Goal: Task Accomplishment & Management: Complete application form

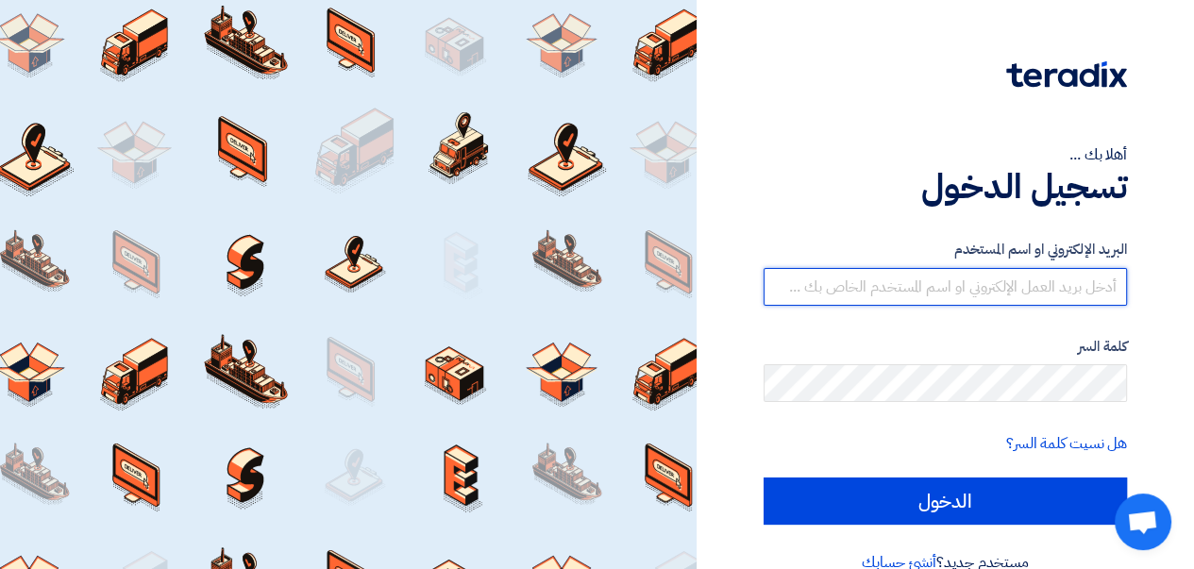
click at [886, 293] on input "text" at bounding box center [945, 287] width 363 height 38
type input "[EMAIL_ADDRESS][DOMAIN_NAME]"
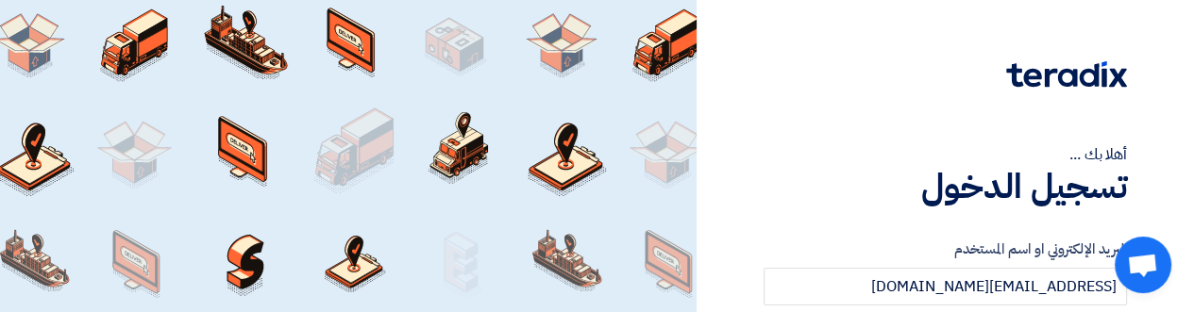
scroll to position [82, 0]
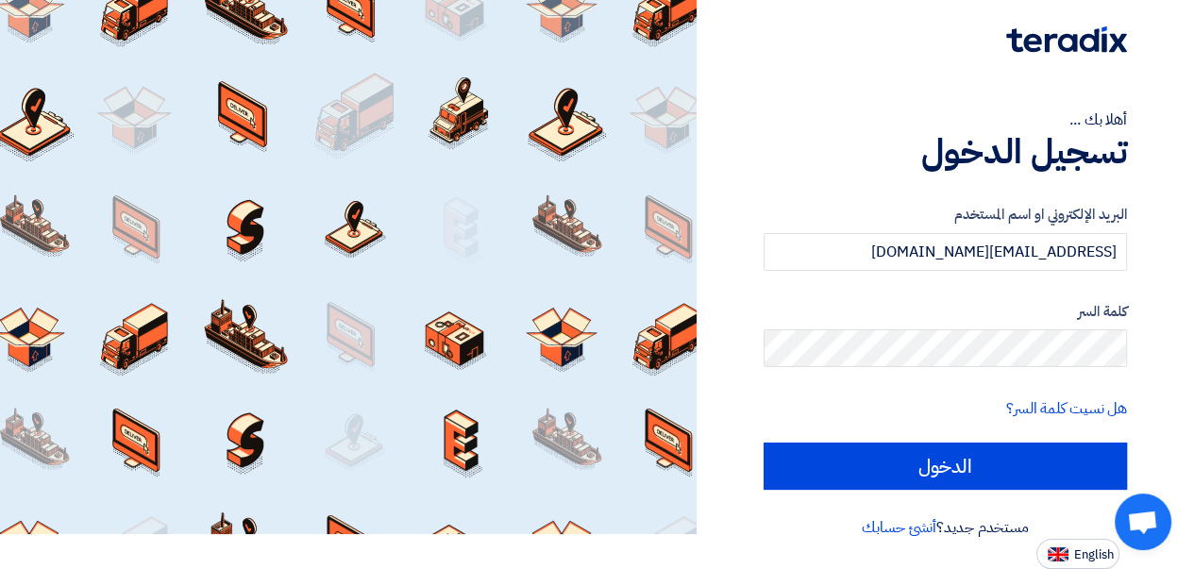
scroll to position [0, 0]
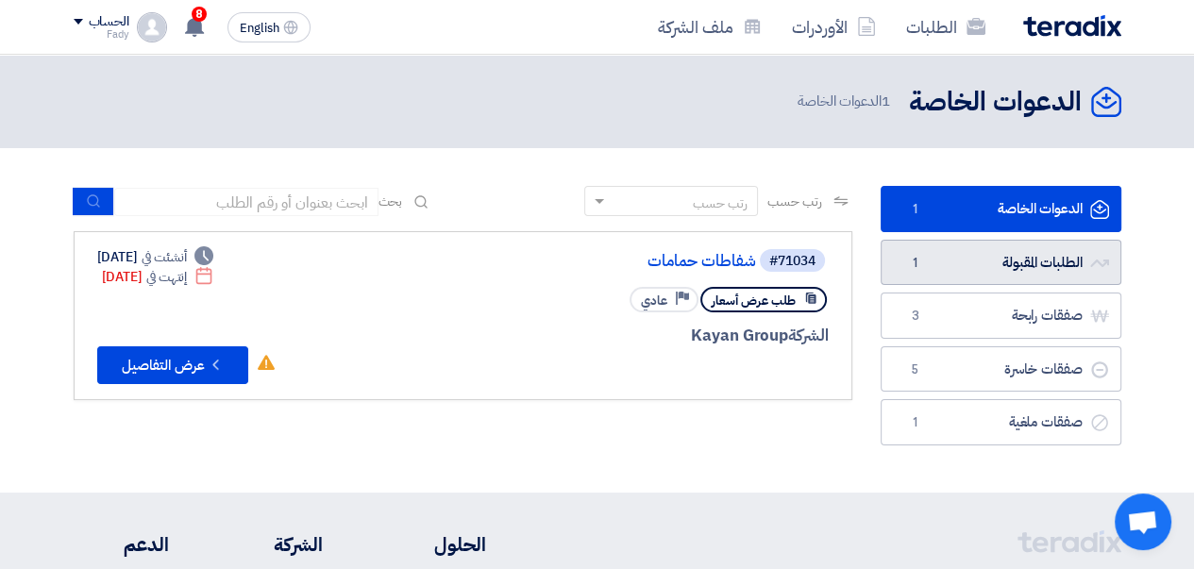
click at [992, 266] on link "الطلبات المقبولة الطلبات المقبولة 1" at bounding box center [1001, 263] width 241 height 46
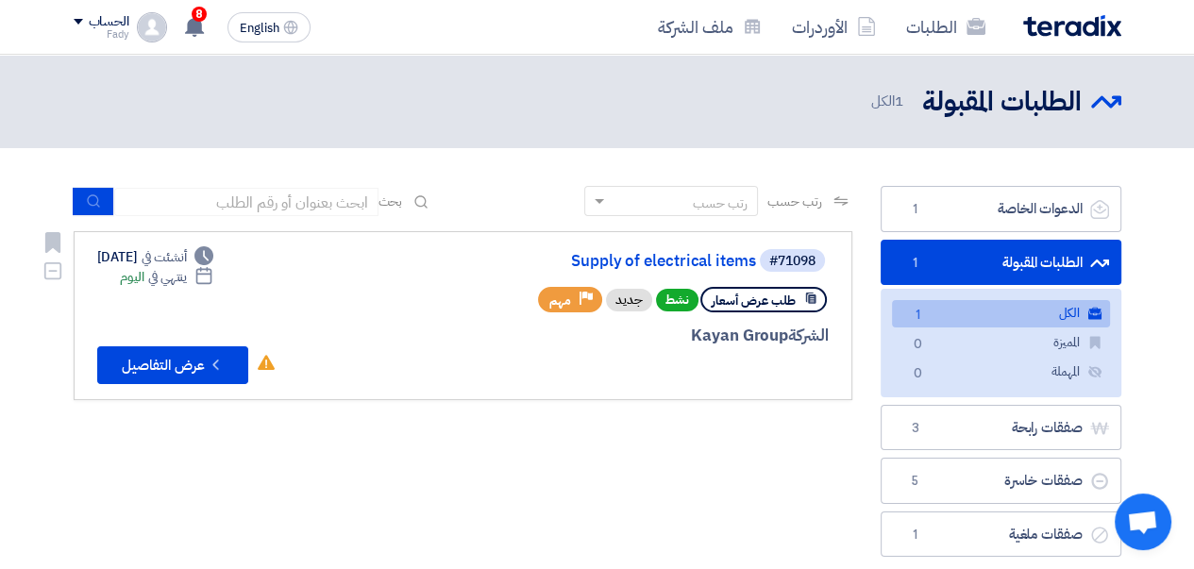
click at [677, 264] on link "Supply of electrical items" at bounding box center [567, 261] width 378 height 17
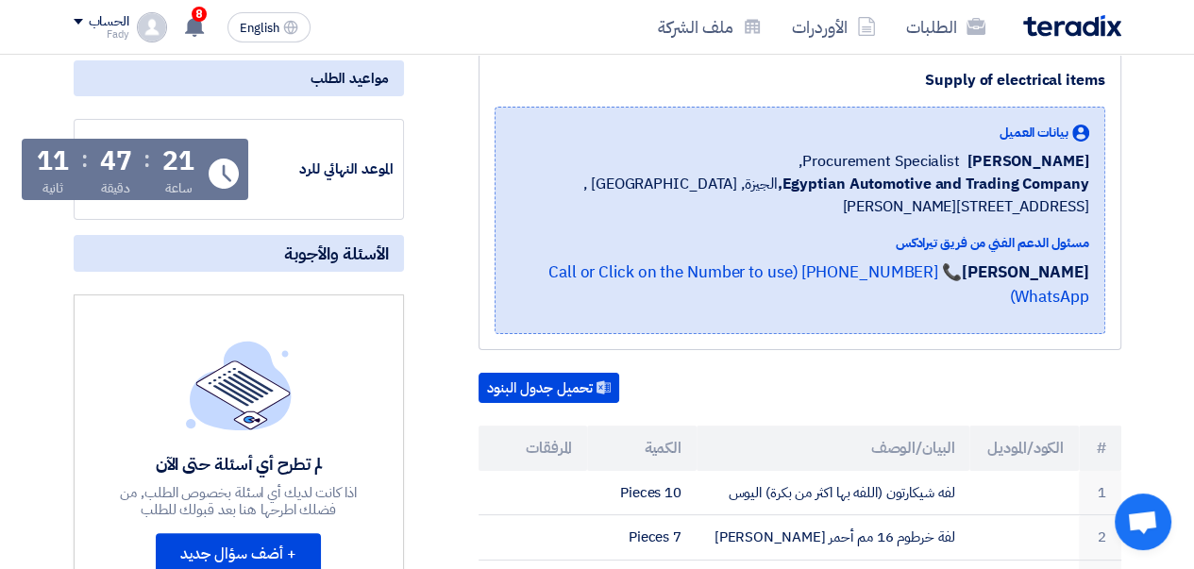
scroll to position [209, 0]
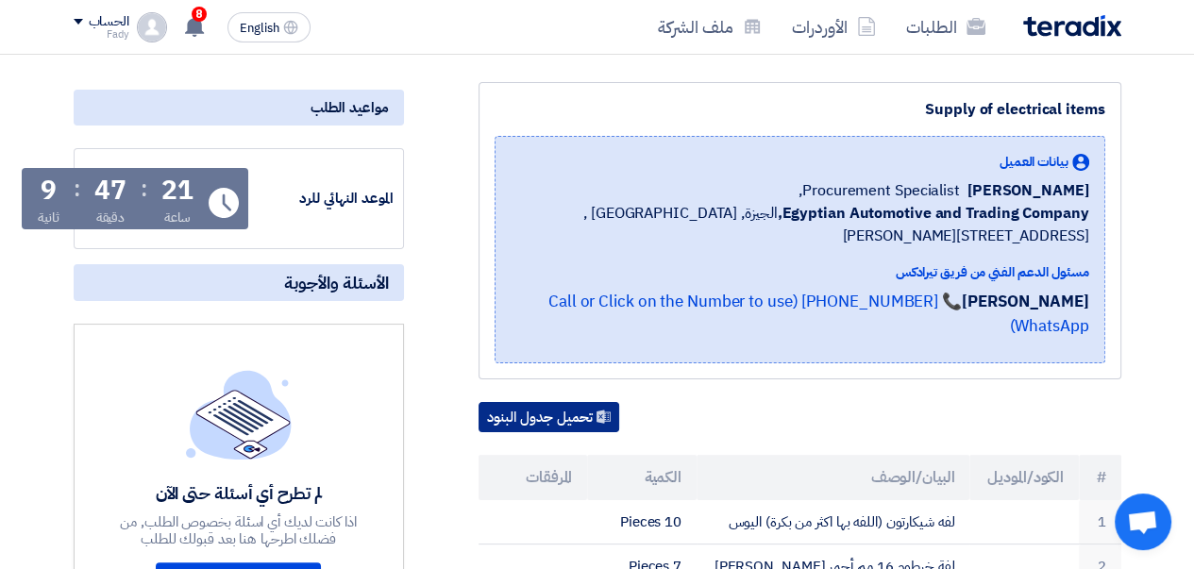
click at [525, 402] on button "تحميل جدول البنود" at bounding box center [549, 417] width 141 height 30
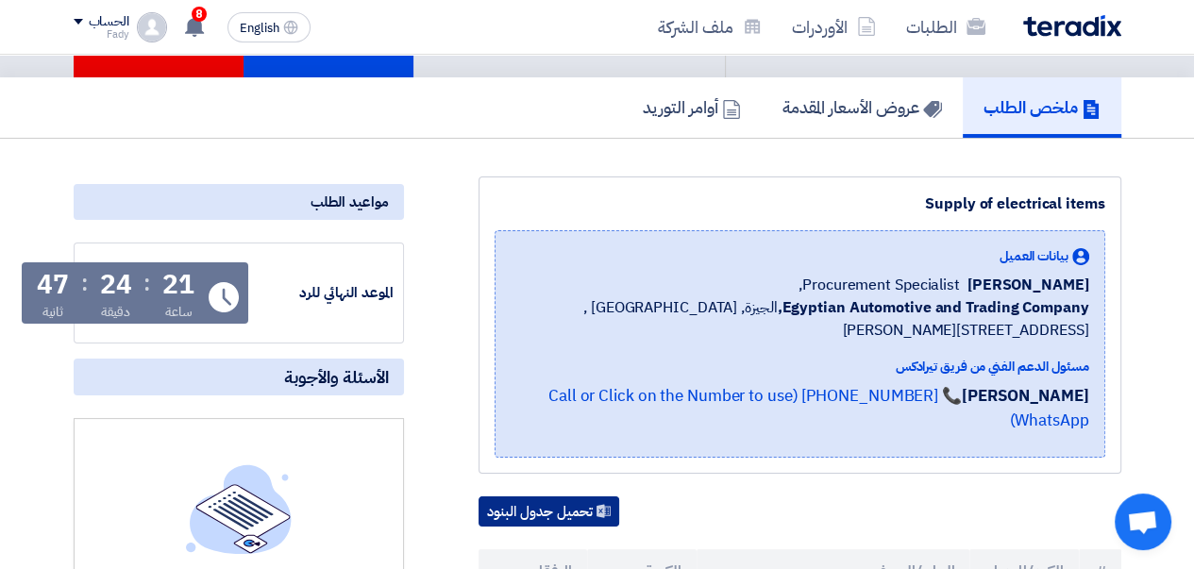
scroll to position [0, 0]
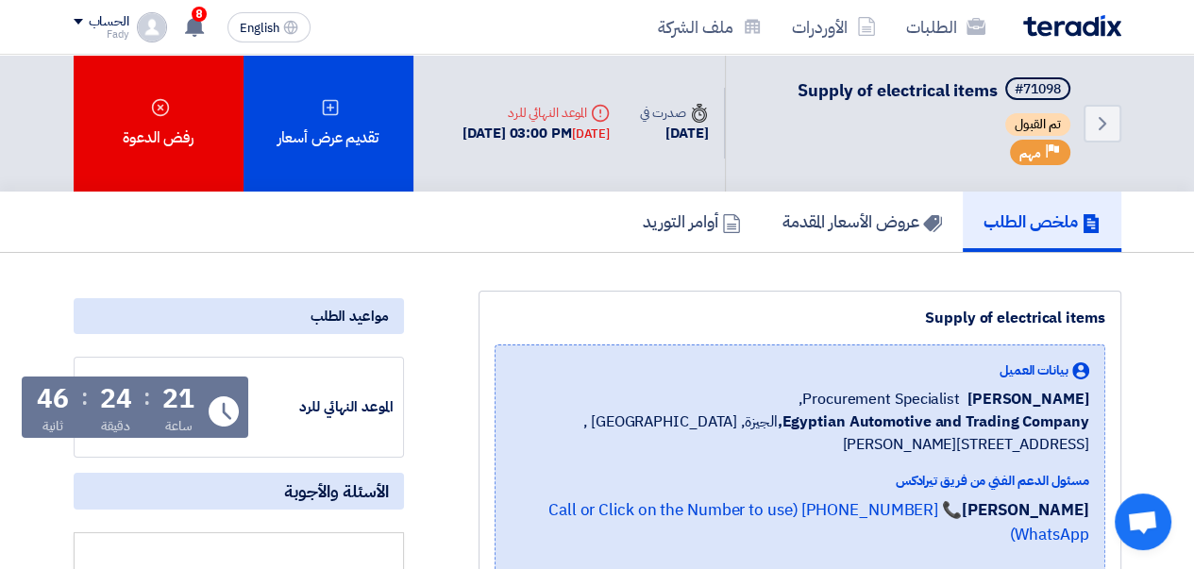
click at [328, 95] on div "تقديم عرض أسعار" at bounding box center [328, 123] width 170 height 137
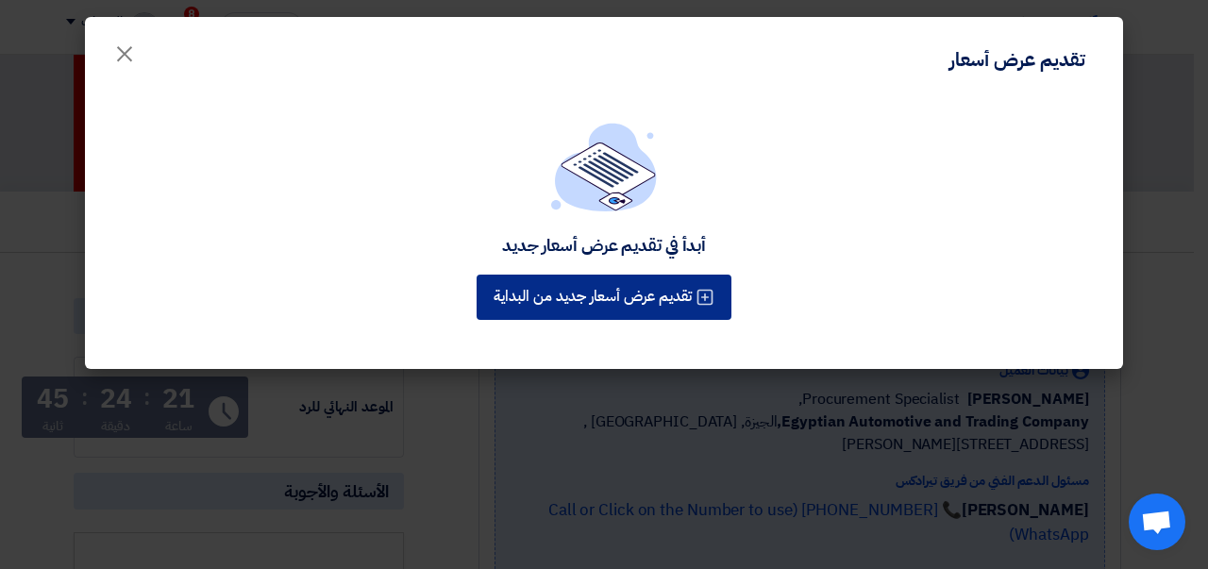
click at [610, 276] on button "تقديم عرض أسعار جديد من البداية" at bounding box center [604, 297] width 255 height 45
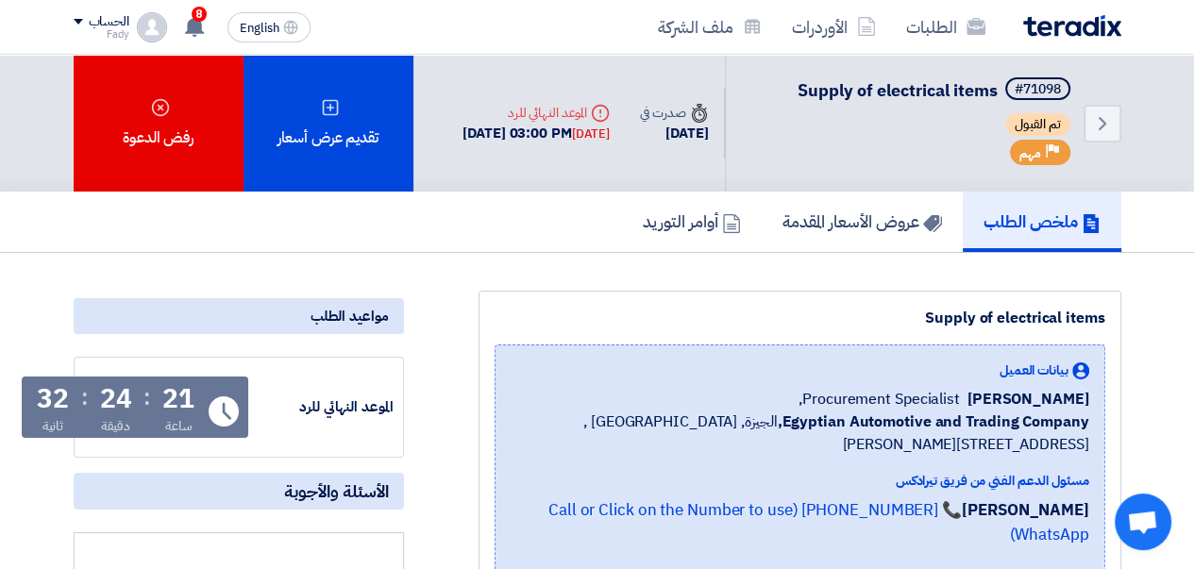
click at [305, 116] on div "تقديم عرض أسعار" at bounding box center [328, 123] width 170 height 137
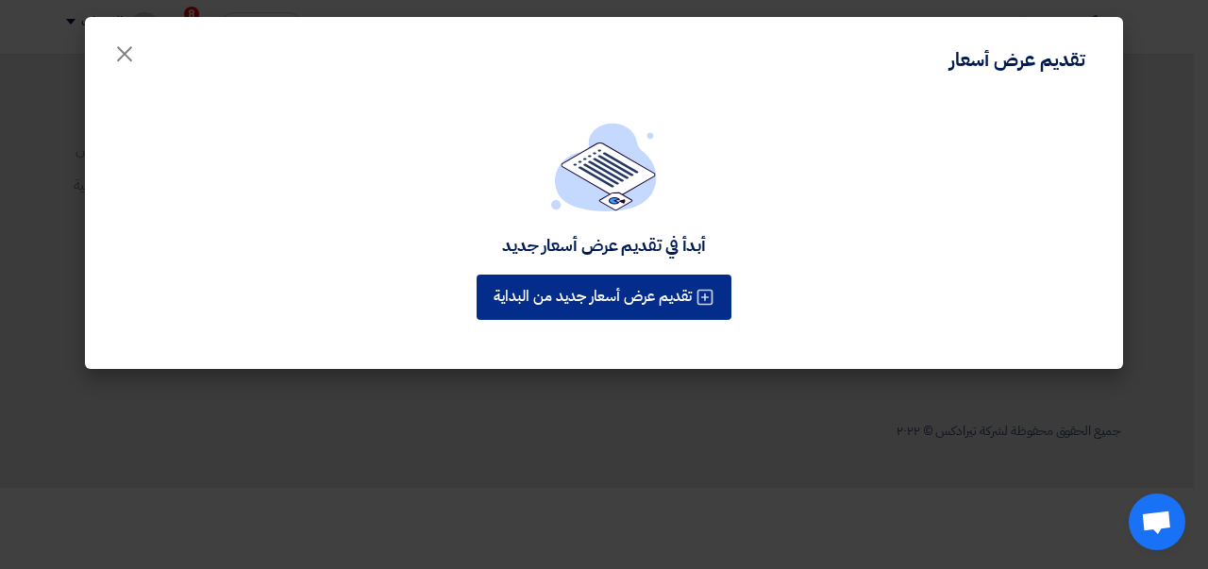
click at [589, 292] on button "تقديم عرض أسعار جديد من البداية" at bounding box center [604, 297] width 255 height 45
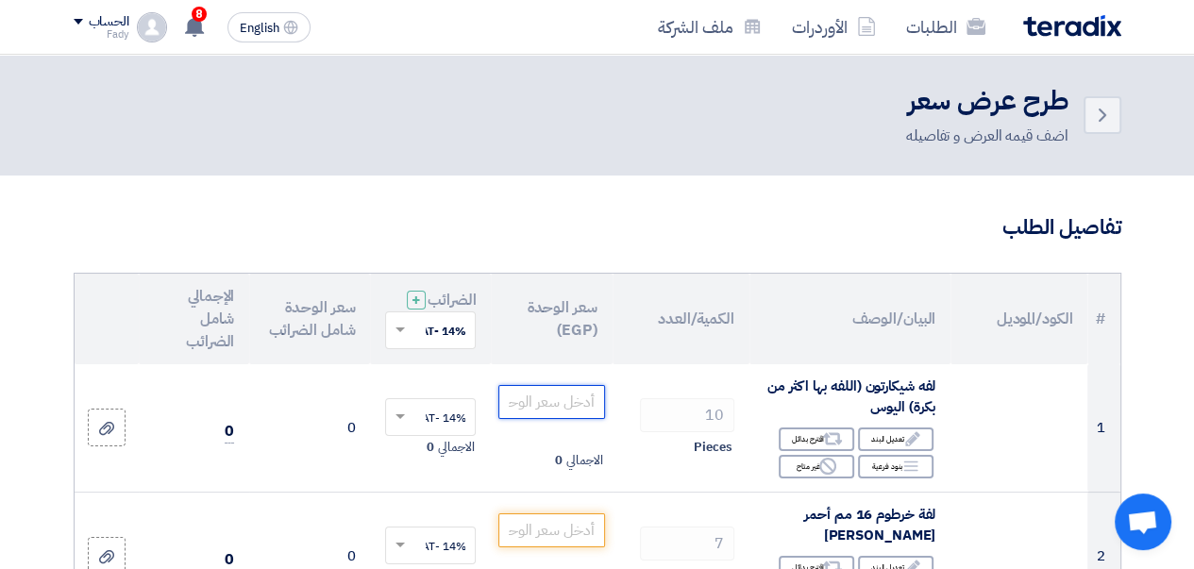
click at [541, 419] on input "number" at bounding box center [551, 402] width 106 height 34
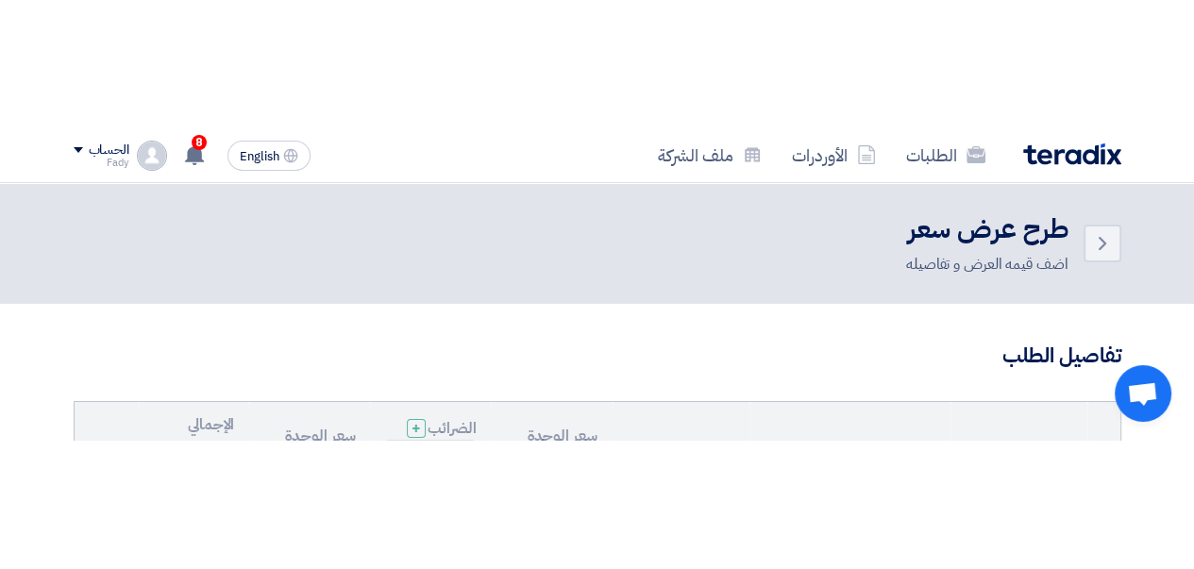
scroll to position [115, 0]
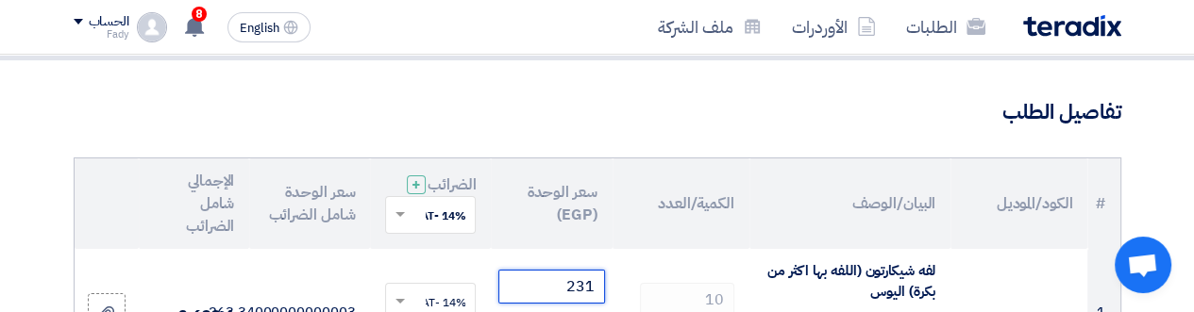
type input "231"
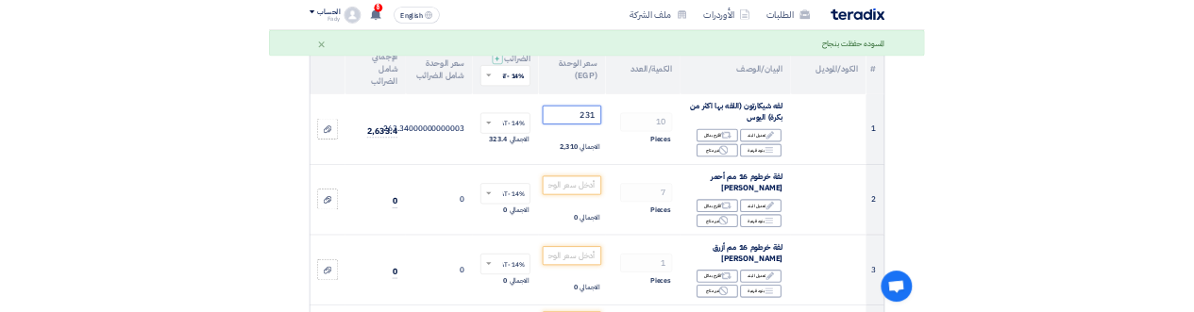
scroll to position [210, 0]
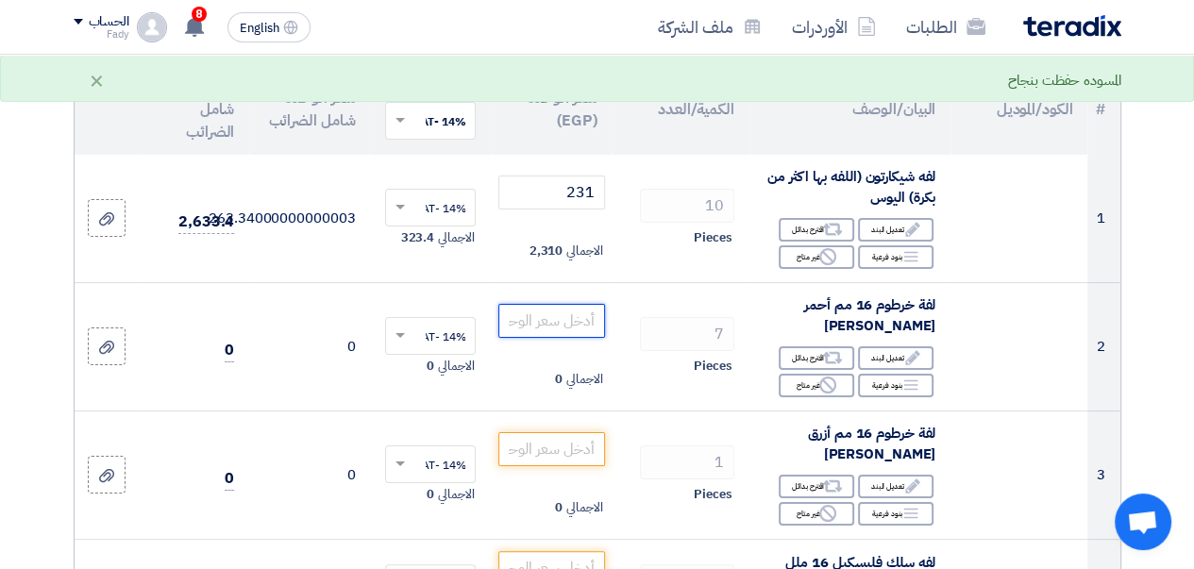
click at [548, 333] on input "number" at bounding box center [551, 321] width 106 height 34
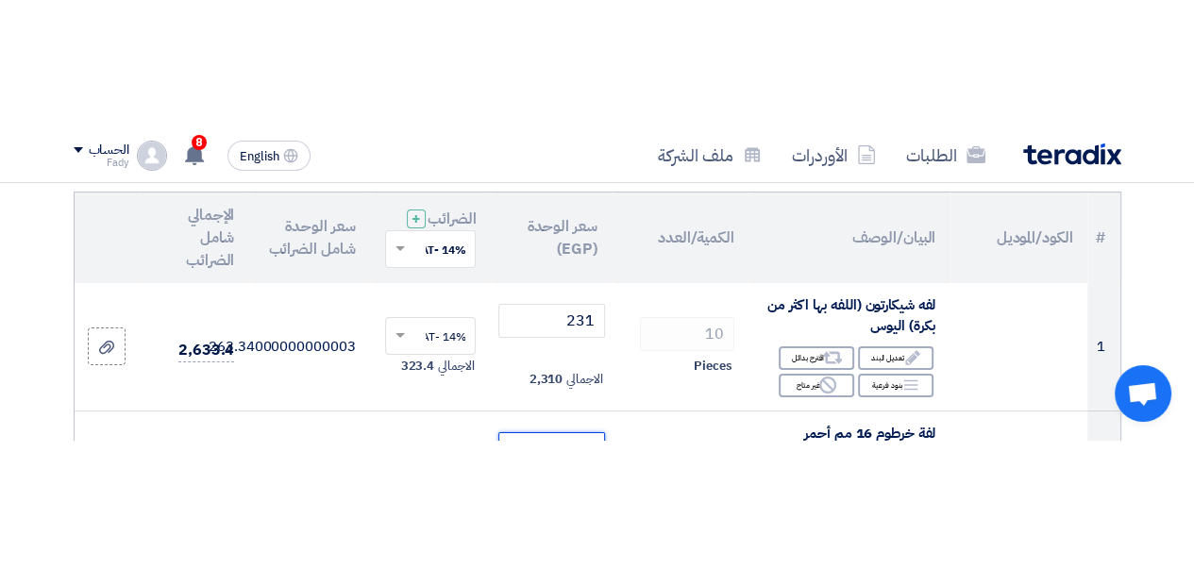
scroll to position [243, 0]
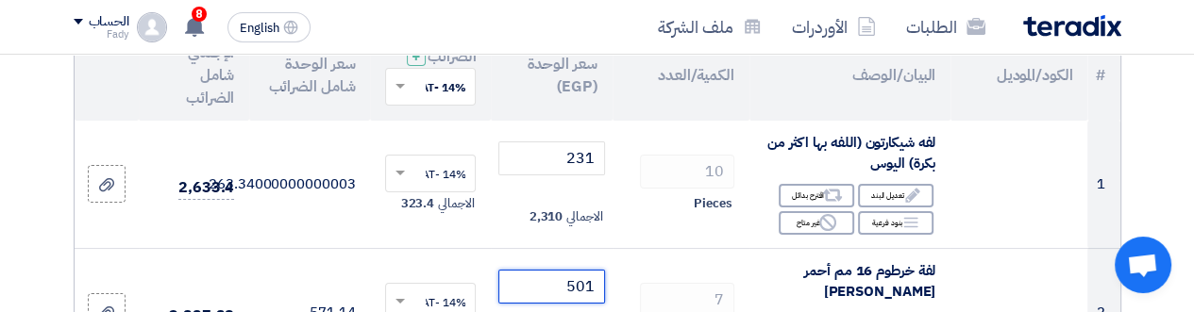
type input "501"
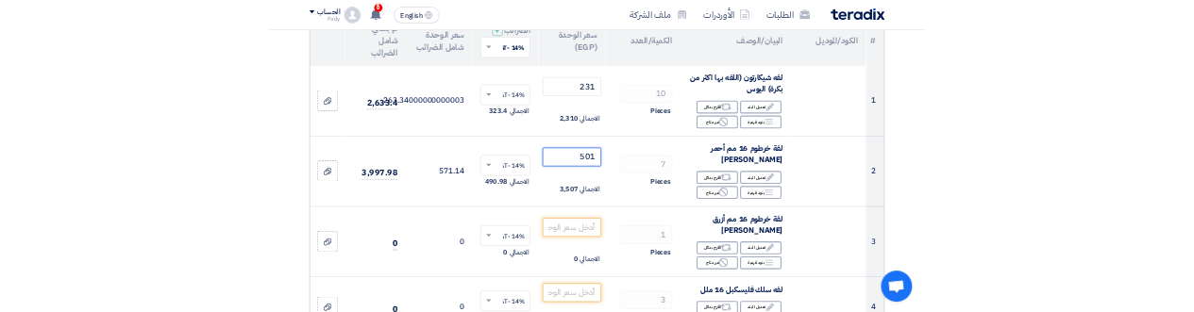
scroll to position [338, 0]
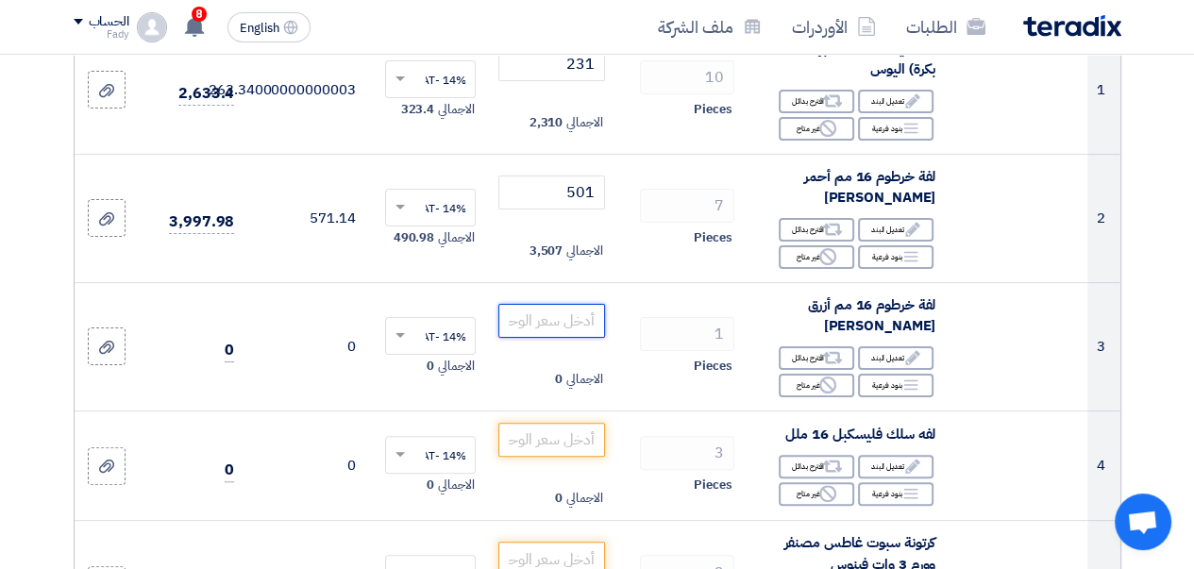
click at [551, 333] on input "number" at bounding box center [551, 321] width 106 height 34
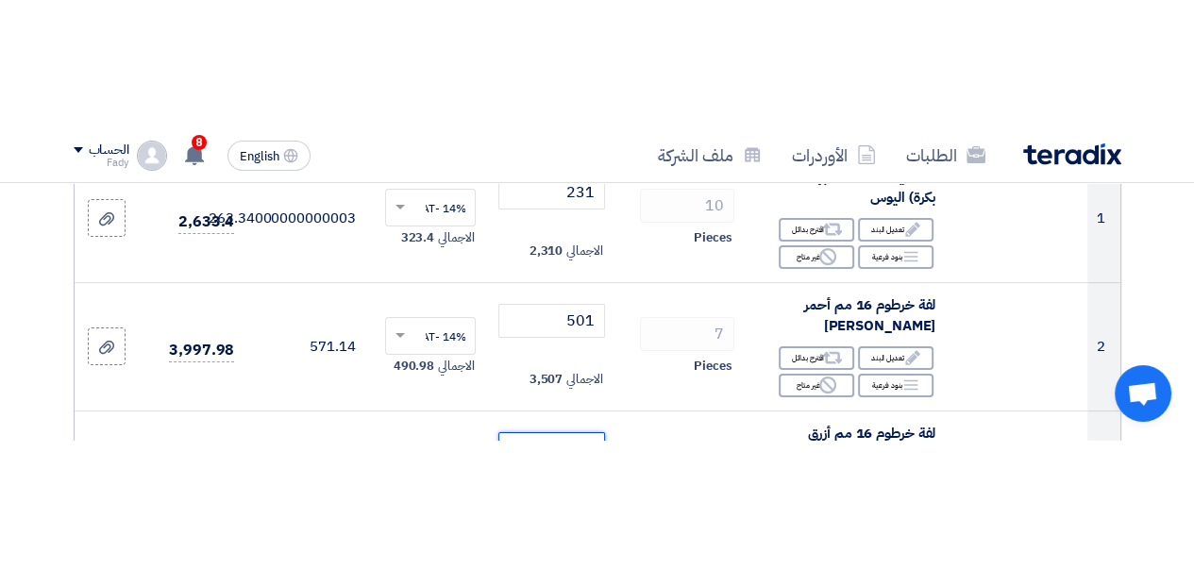
scroll to position [372, 0]
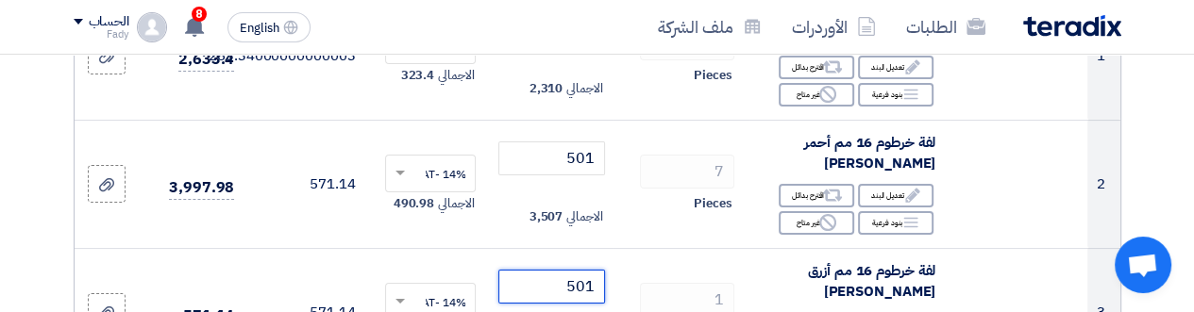
type input "501"
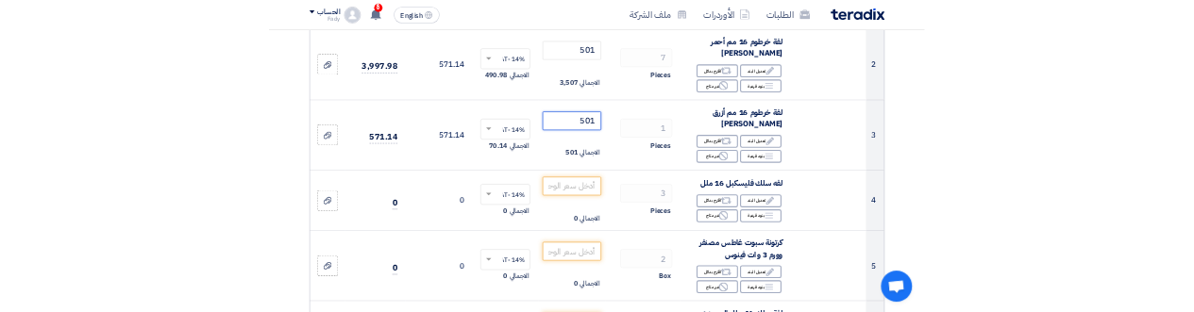
scroll to position [466, 0]
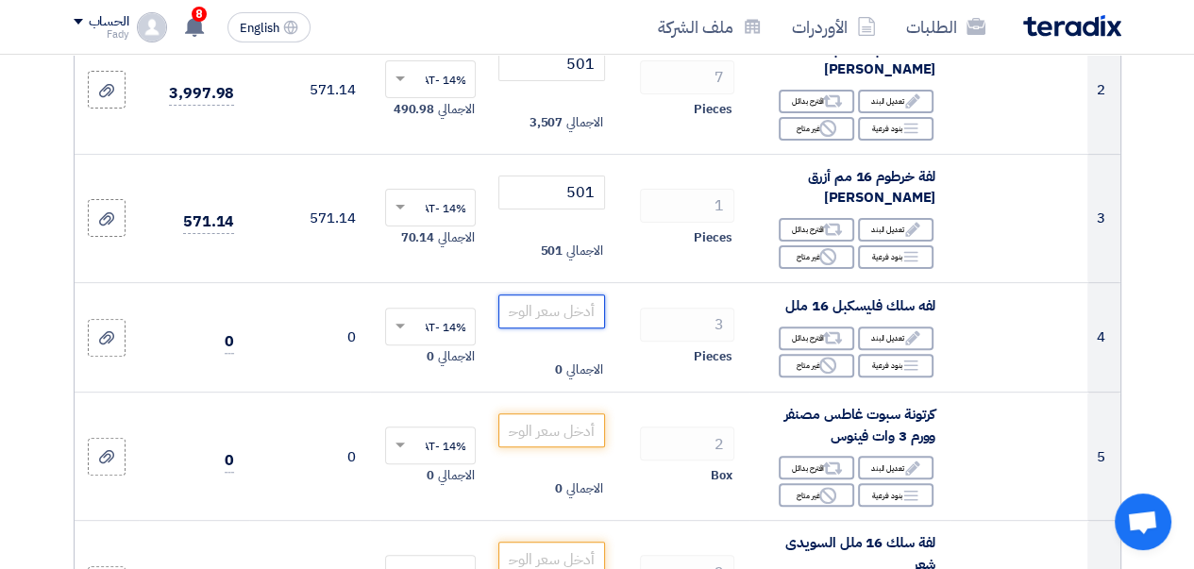
click at [531, 326] on input "number" at bounding box center [551, 311] width 106 height 34
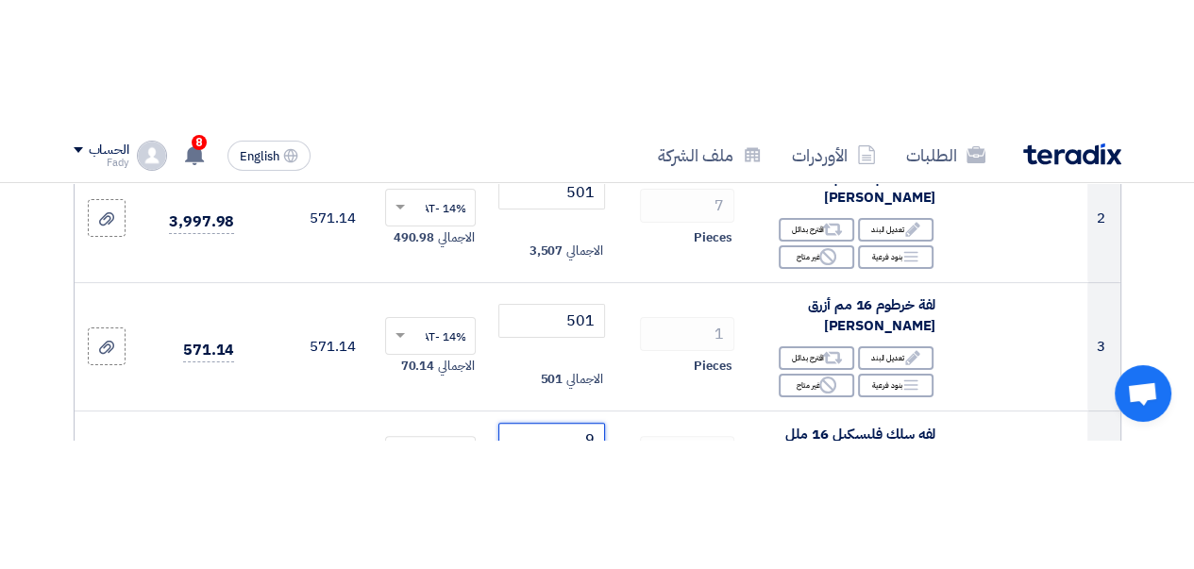
scroll to position [491, 0]
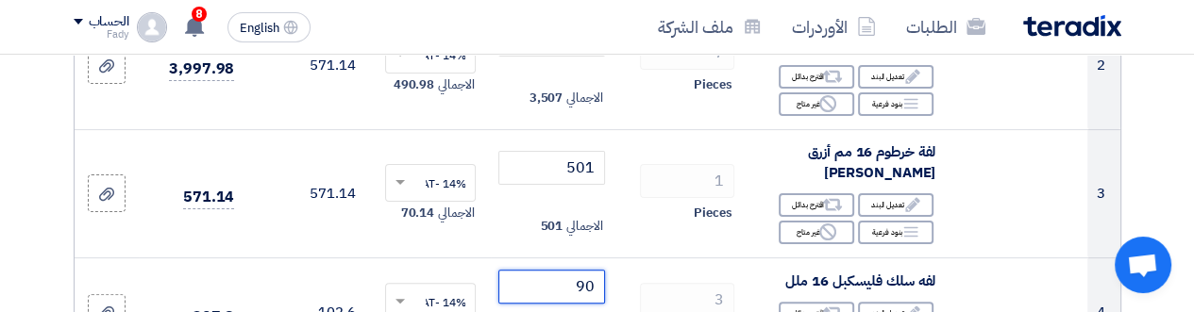
type input "90"
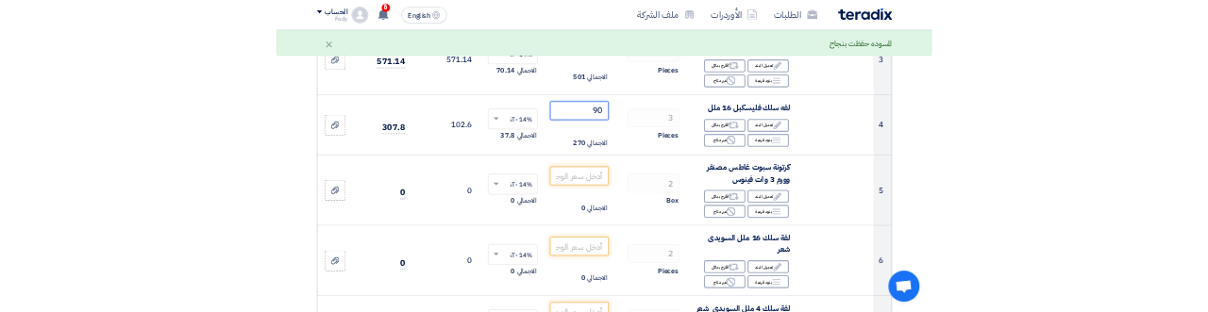
scroll to position [585, 0]
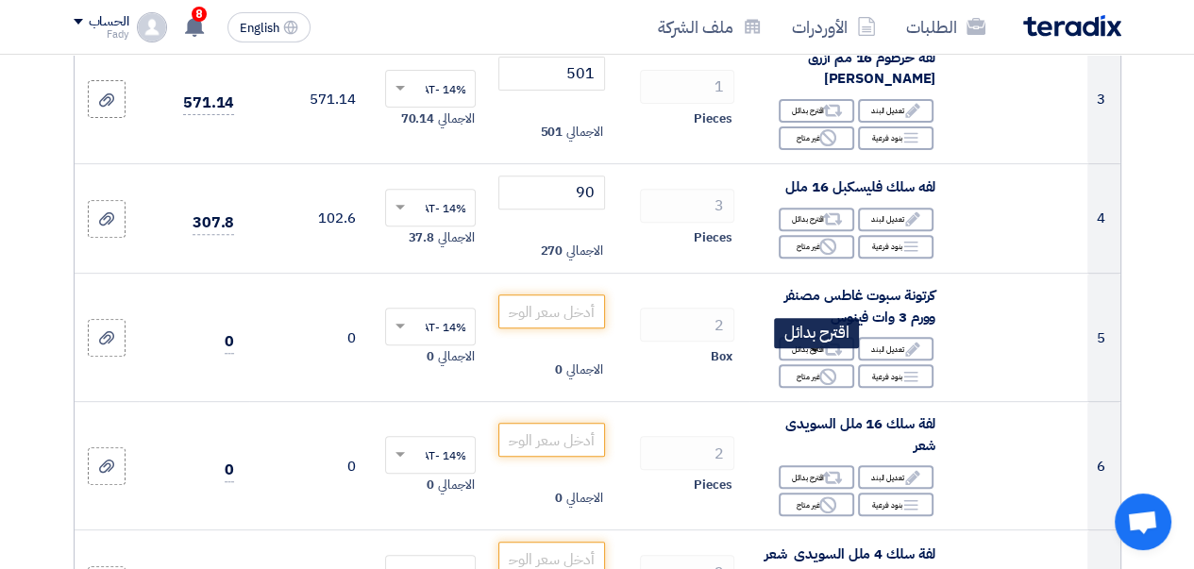
click at [823, 360] on icon "Alternative" at bounding box center [833, 350] width 20 height 20
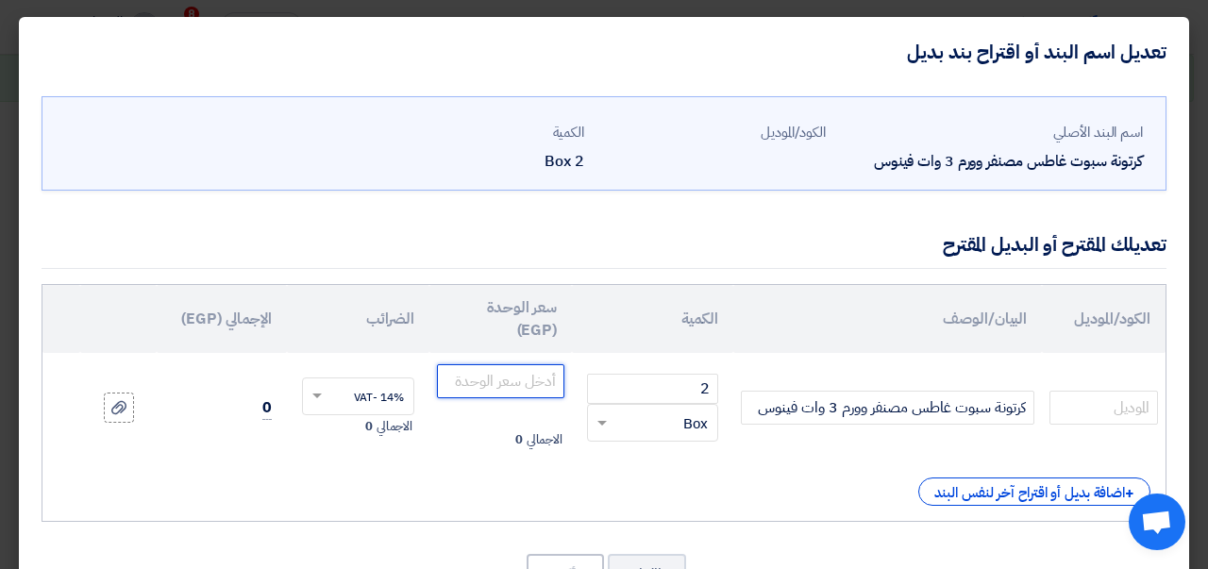
click at [516, 390] on input "number" at bounding box center [500, 381] width 127 height 34
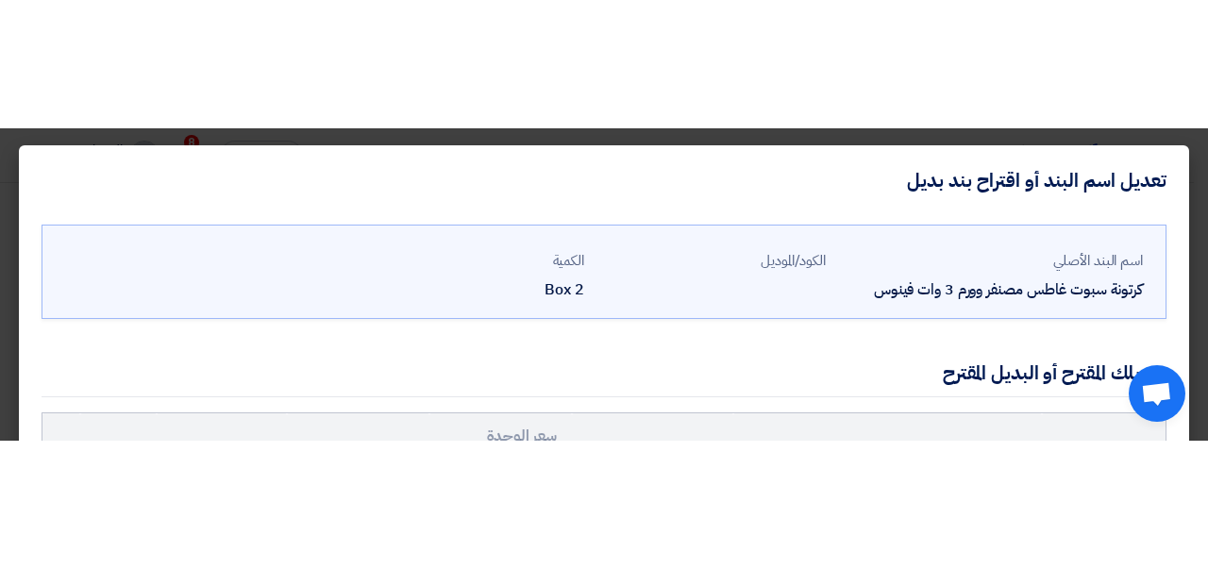
scroll to position [79, 0]
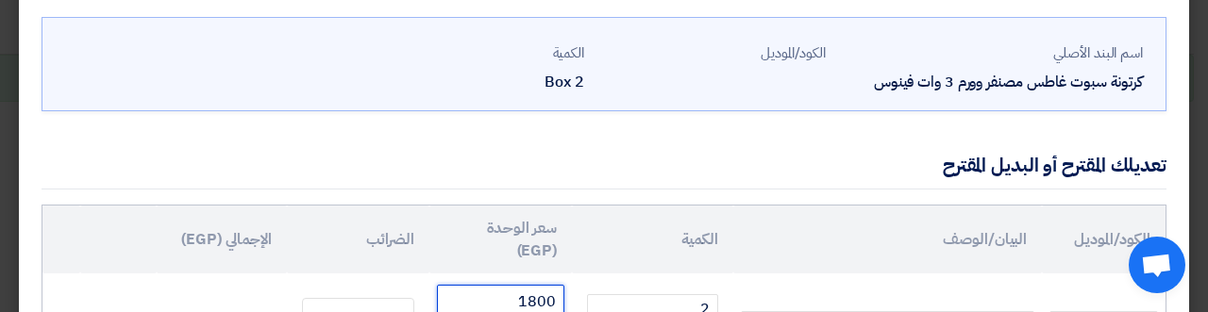
type input "1800"
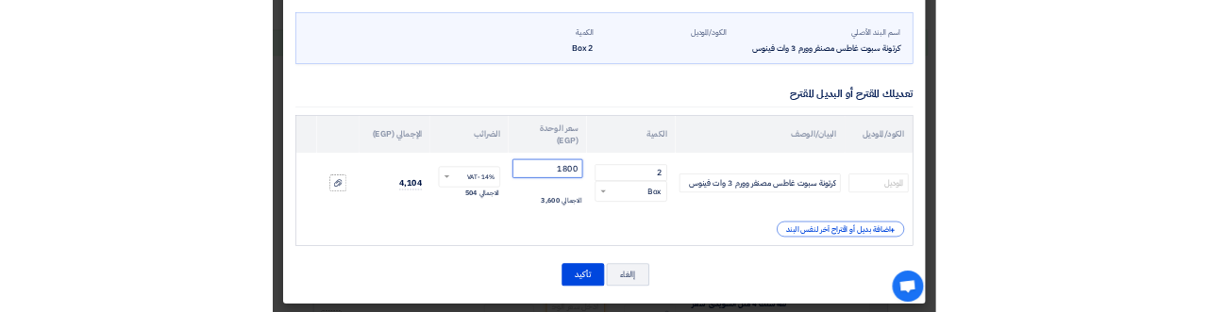
scroll to position [73, 0]
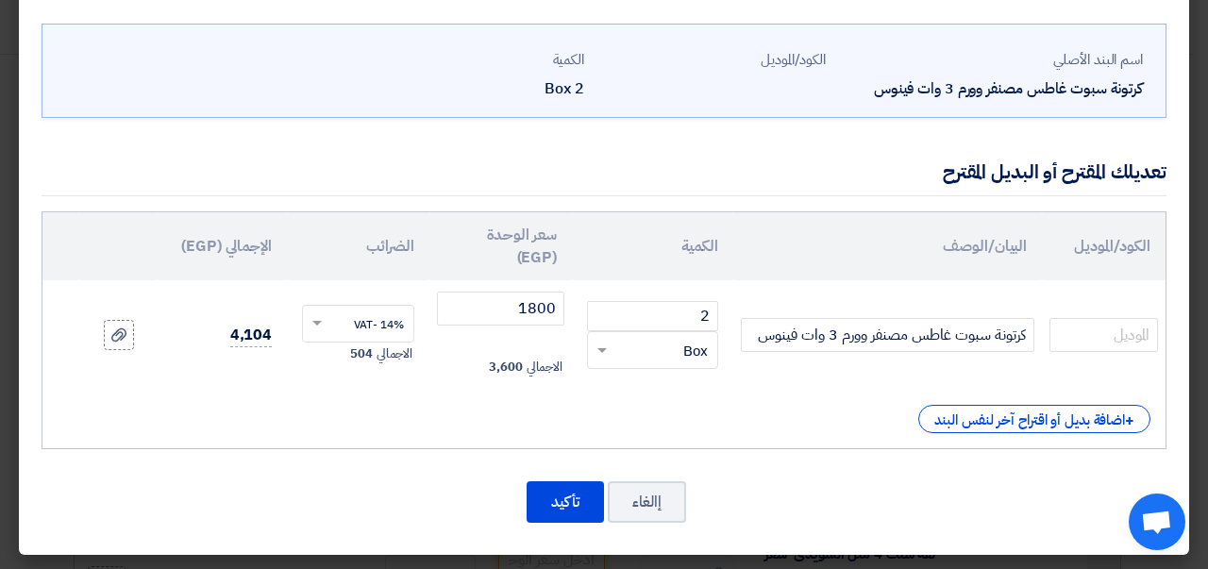
click at [717, 397] on div "الكود/الموديل البيان/الوصف الكمية سعر الوحدة (EGP) [DEMOGRAPHIC_DATA] الإجمالي …" at bounding box center [604, 330] width 1125 height 238
click at [612, 351] on span at bounding box center [600, 351] width 24 height 22
click at [685, 359] on div "RFQ_STEP1.ITEMS.2.TYPE_PLACEHOLDER × Box" at bounding box center [665, 351] width 106 height 22
click at [1042, 412] on div "+ اضافة بديل أو اقتراح آخر لنفس البند" at bounding box center [1034, 419] width 232 height 28
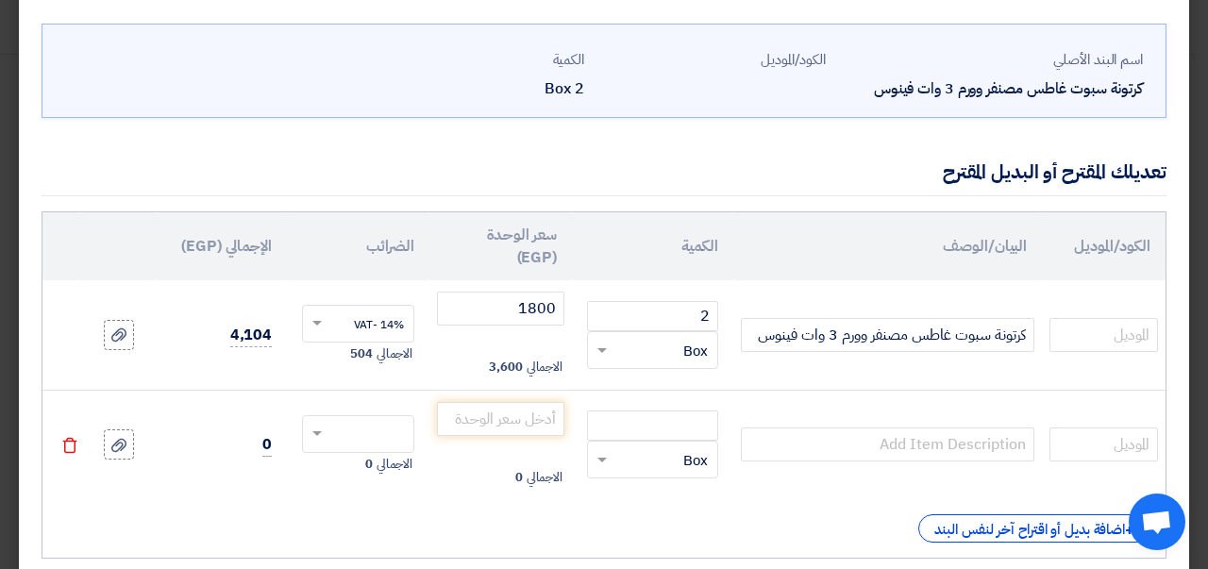
click at [78, 445] on icon "Delete" at bounding box center [69, 445] width 17 height 17
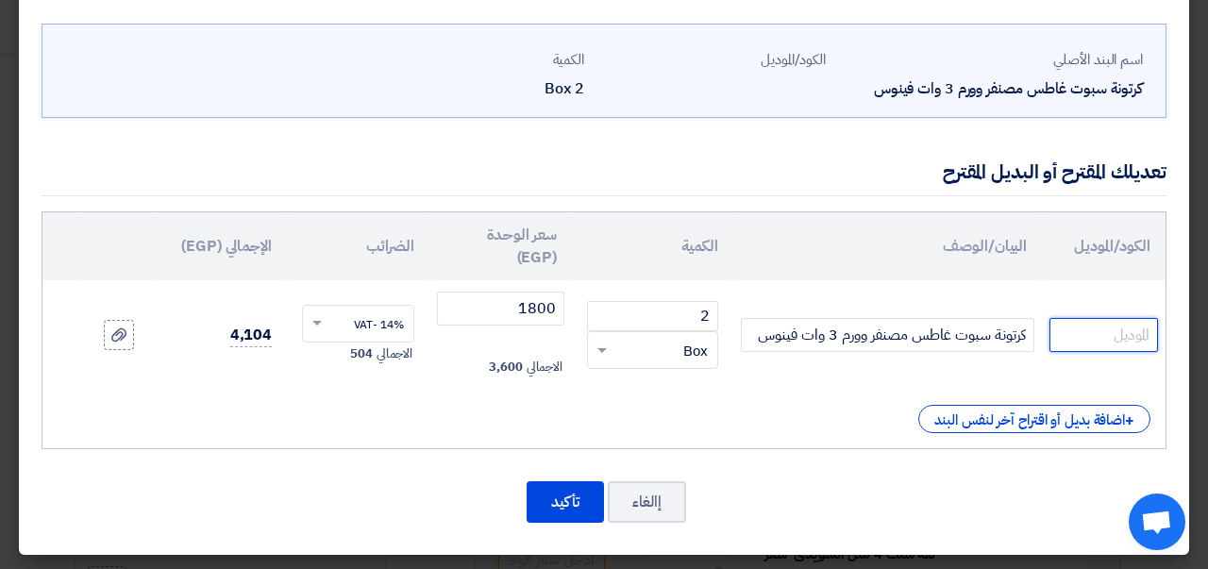
click at [1115, 339] on input "text" at bounding box center [1103, 335] width 109 height 34
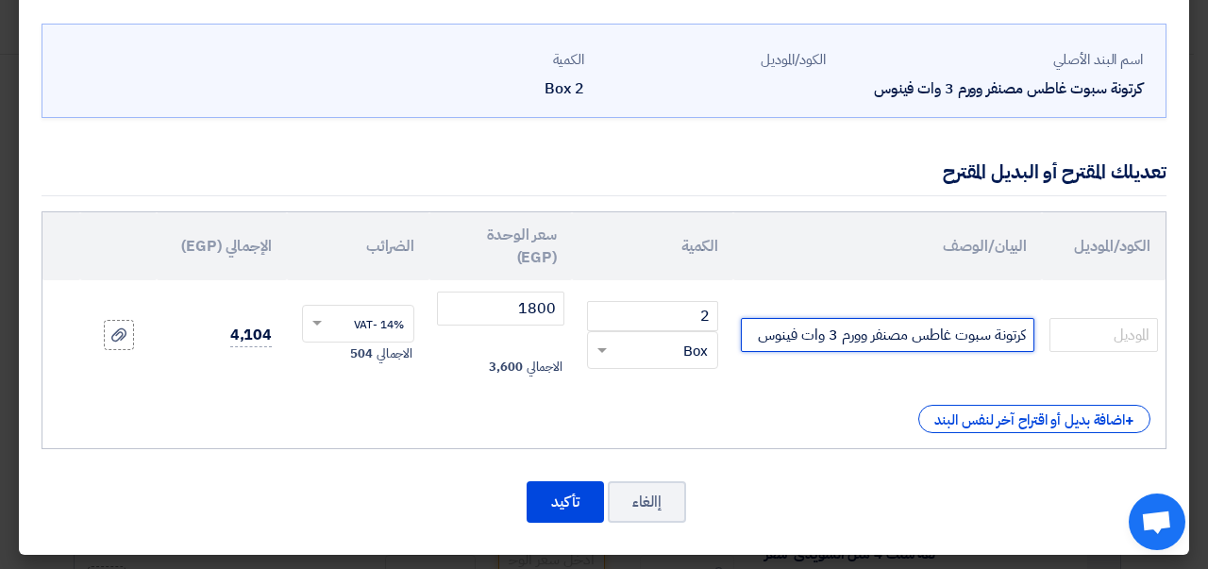
click at [849, 336] on input "كرتونة سبوت غاطس مصنفر وورم 3 وات فينوس" at bounding box center [888, 335] width 294 height 34
drag, startPoint x: 809, startPoint y: 339, endPoint x: 951, endPoint y: 333, distance: 142.6
click at [951, 333] on input "كرتونة سبوت غاطس مصنفر وورم 3 وات فينوس" at bounding box center [888, 335] width 294 height 34
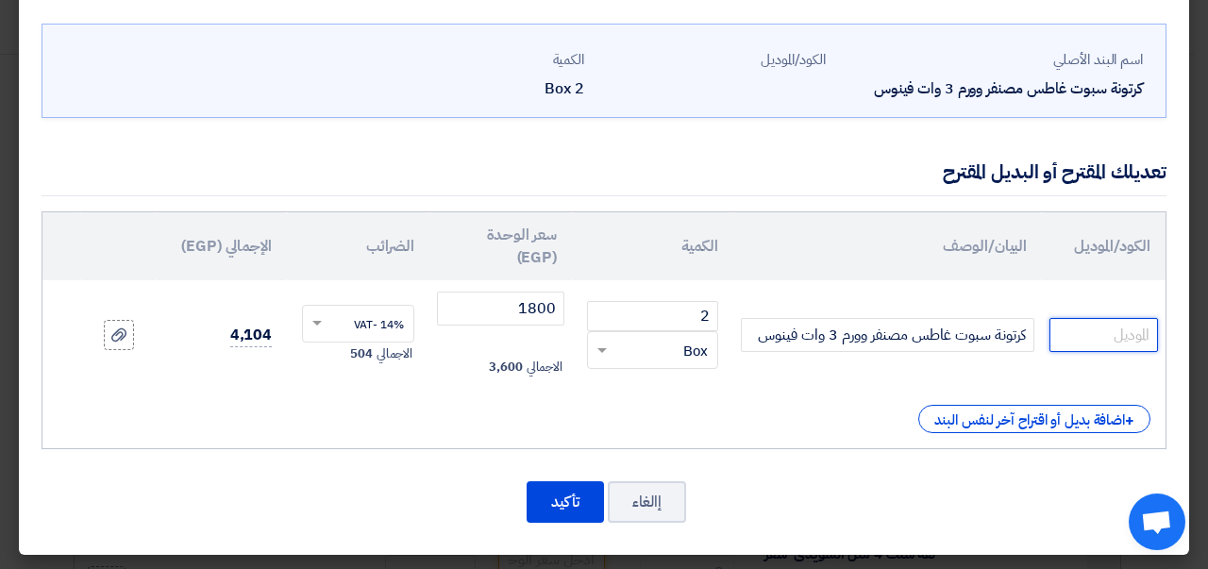
click at [1129, 328] on input "text" at bounding box center [1103, 335] width 109 height 34
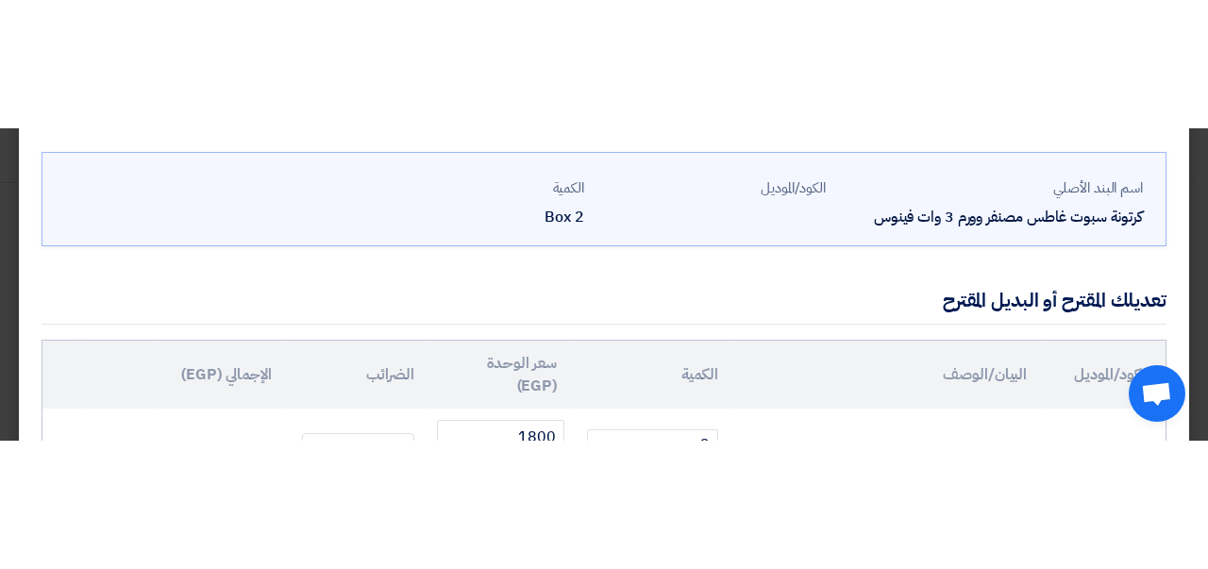
scroll to position [105, 0]
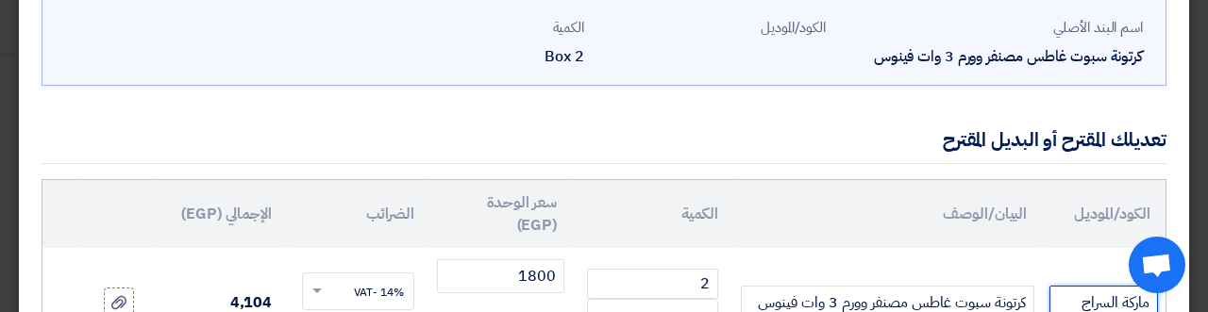
type input "ماركة السراج"
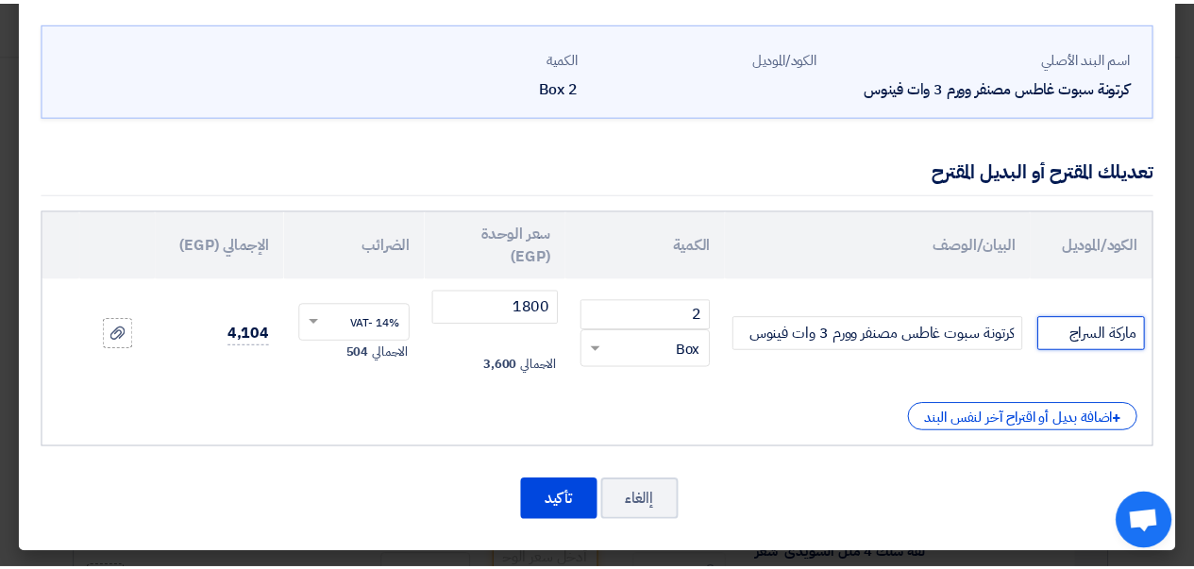
scroll to position [73, 0]
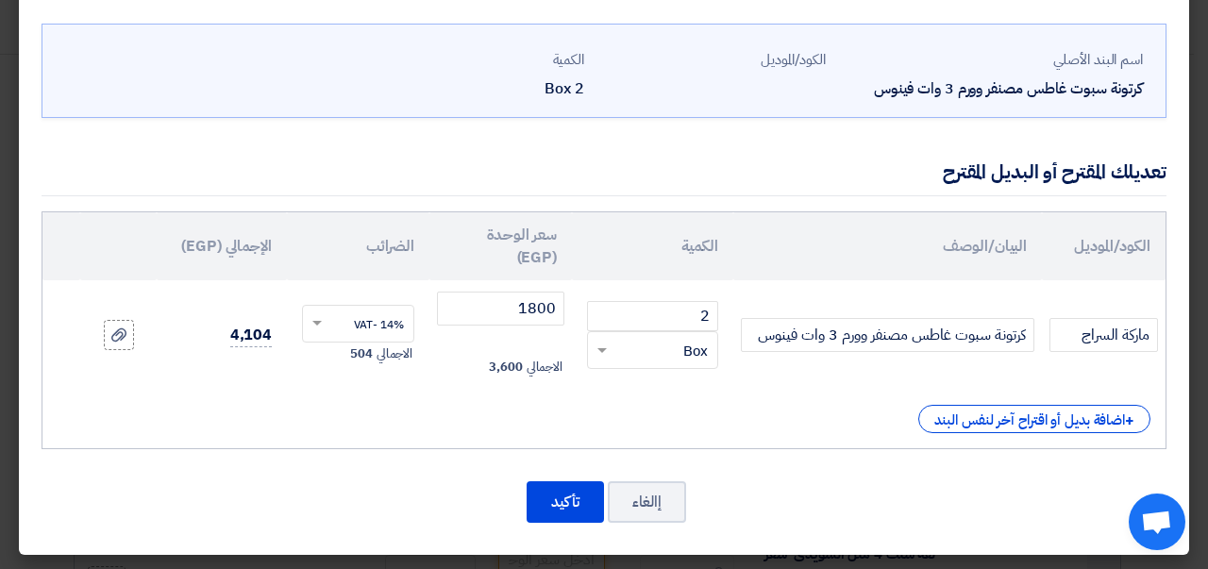
click at [126, 331] on use at bounding box center [118, 334] width 15 height 13
click at [0, 0] on input "file" at bounding box center [0, 0] width 0 height 0
click at [126, 327] on icon at bounding box center [118, 321] width 15 height 15
click at [0, 0] on input "file" at bounding box center [0, 0] width 0 height 0
click at [119, 326] on label at bounding box center [119, 322] width 30 height 30
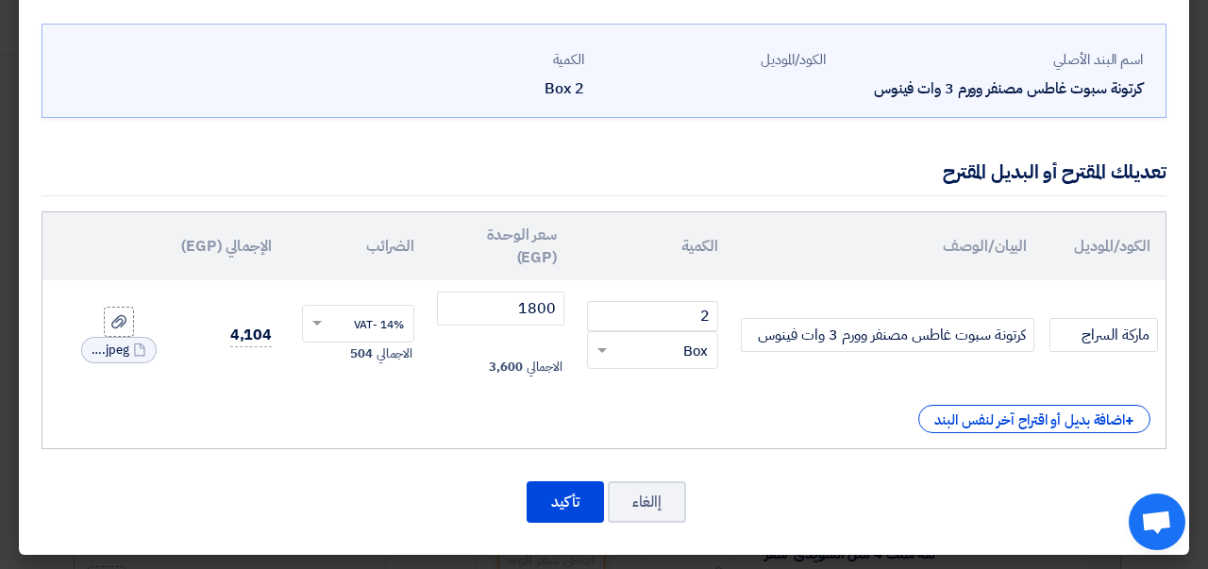
click at [0, 0] on input "file" at bounding box center [0, 0] width 0 height 0
click at [572, 495] on button "تأكيد" at bounding box center [565, 502] width 77 height 42
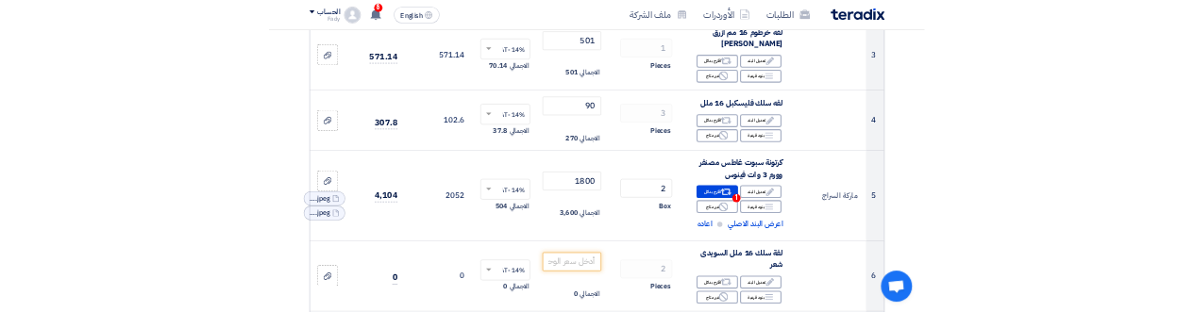
scroll to position [680, 0]
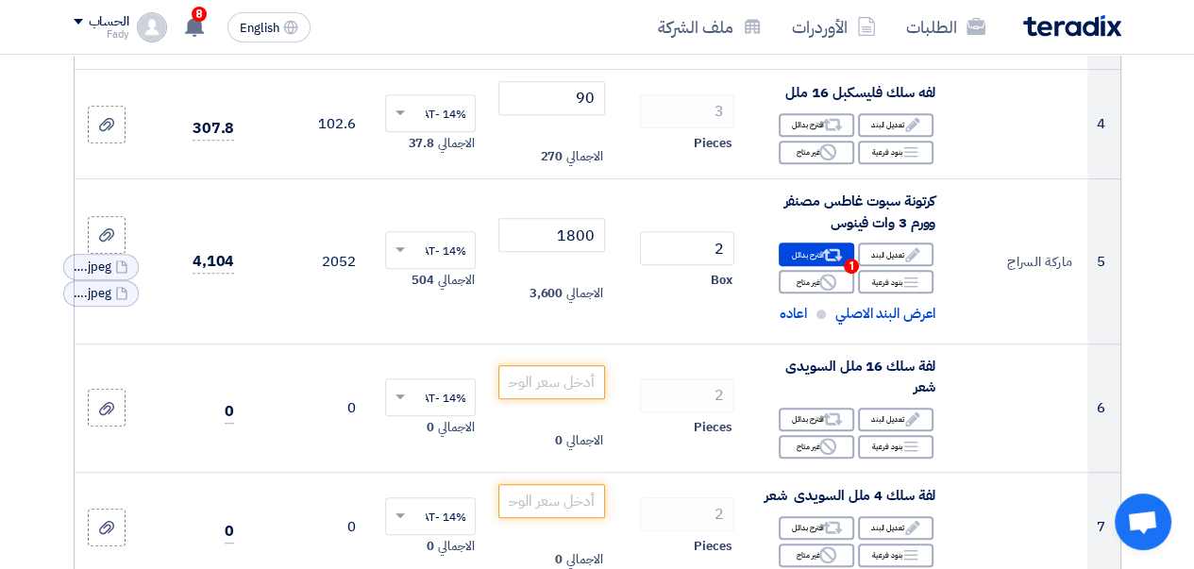
click at [0, 0] on icon "Cancel" at bounding box center [0, 0] width 0 height 0
click at [547, 399] on input "number" at bounding box center [551, 382] width 106 height 34
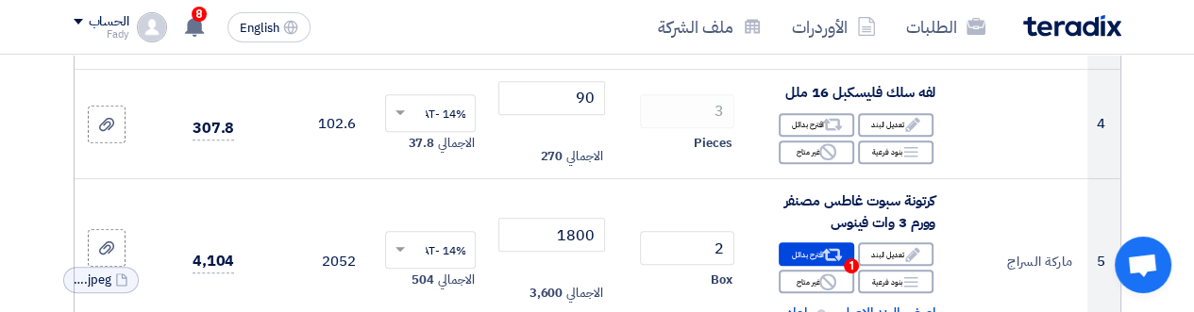
scroll to position [774, 0]
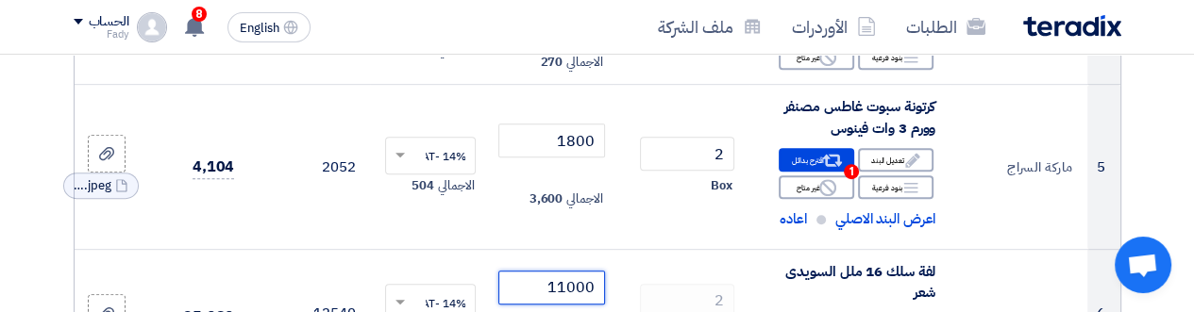
type input "11000"
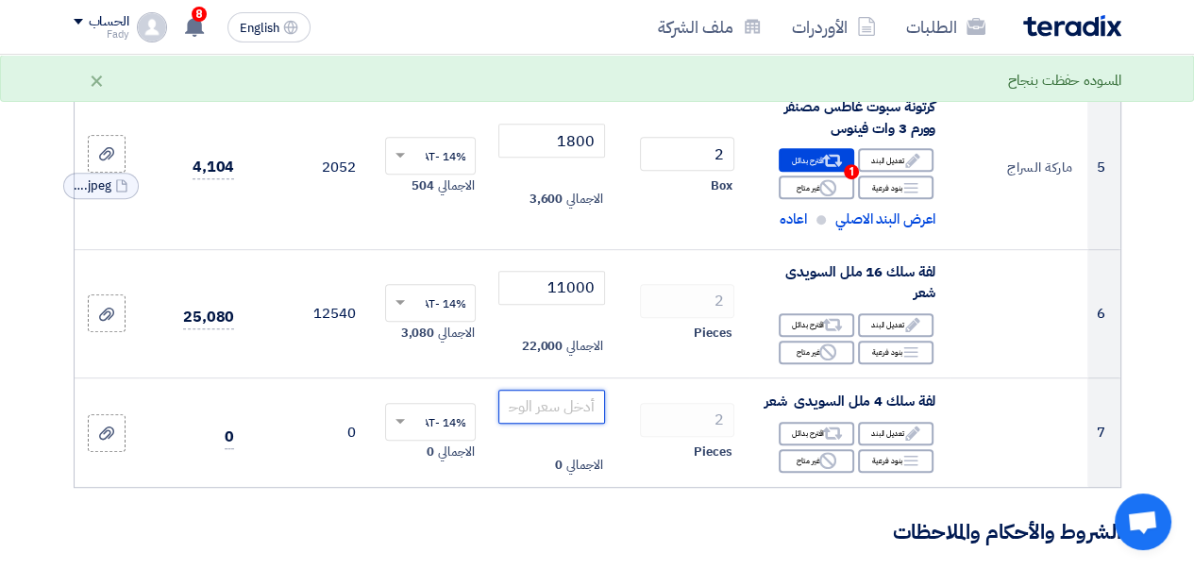
click at [533, 424] on input "number" at bounding box center [551, 407] width 106 height 34
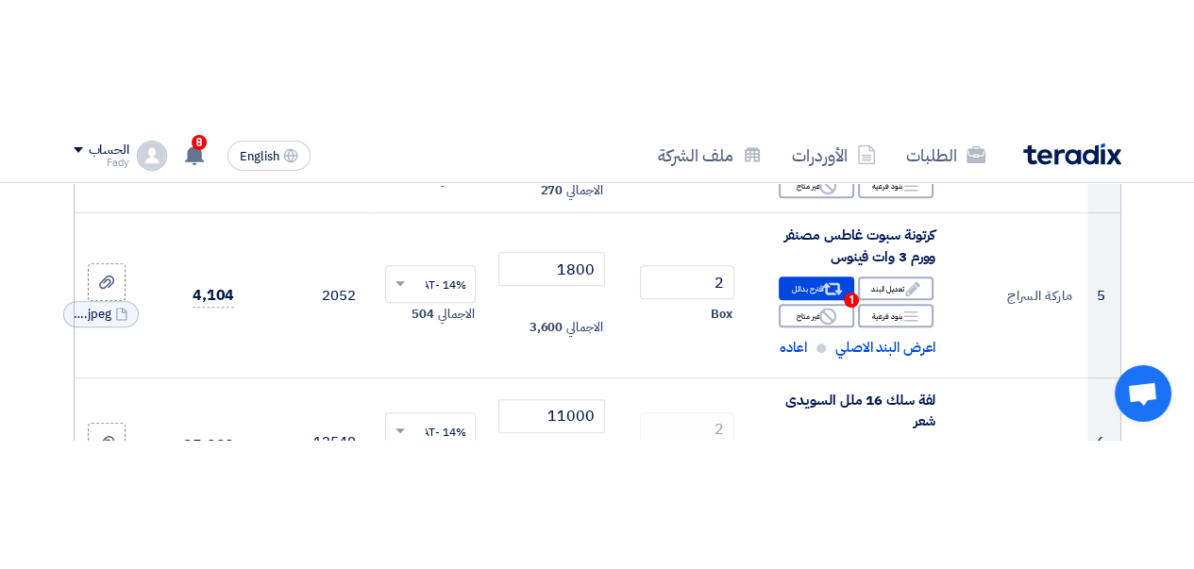
scroll to position [902, 0]
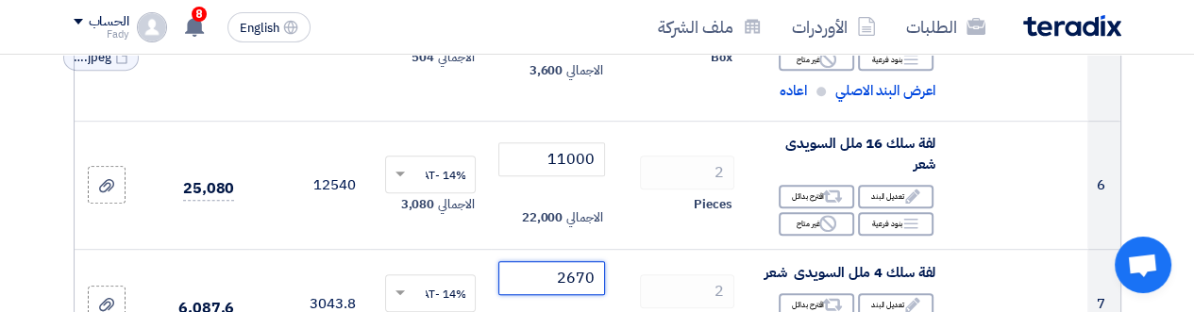
type input "2670"
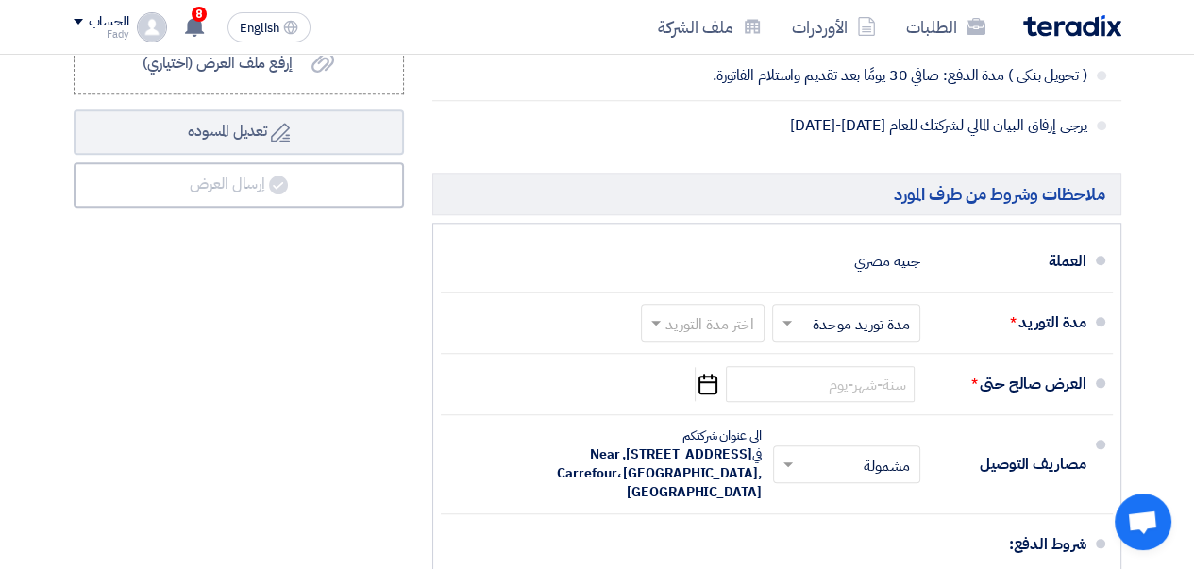
scroll to position [1752, 0]
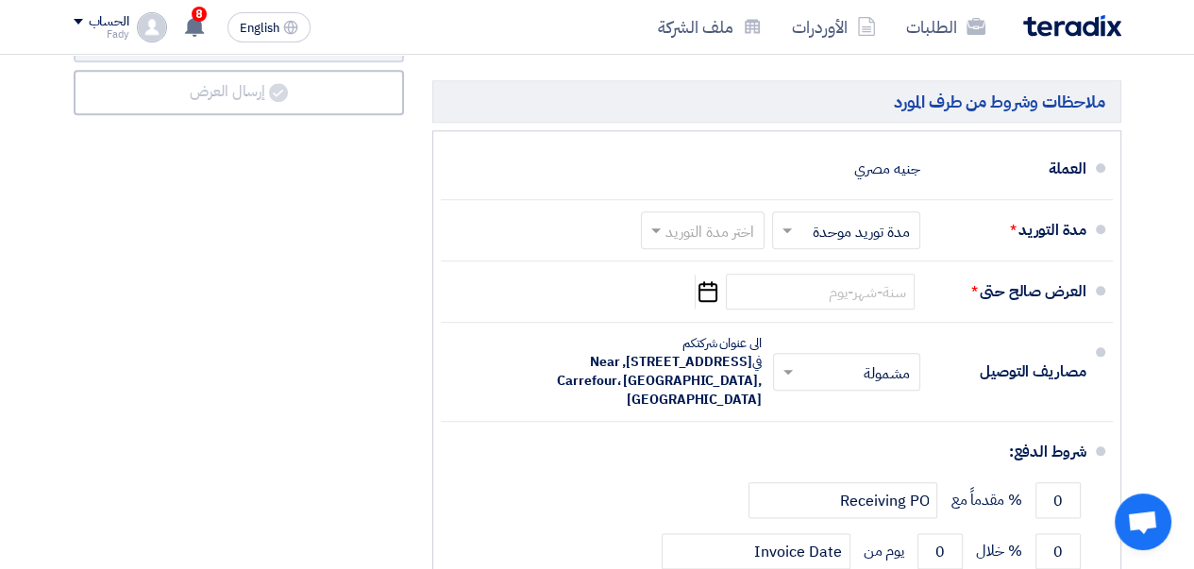
click at [777, 240] on span at bounding box center [785, 230] width 24 height 19
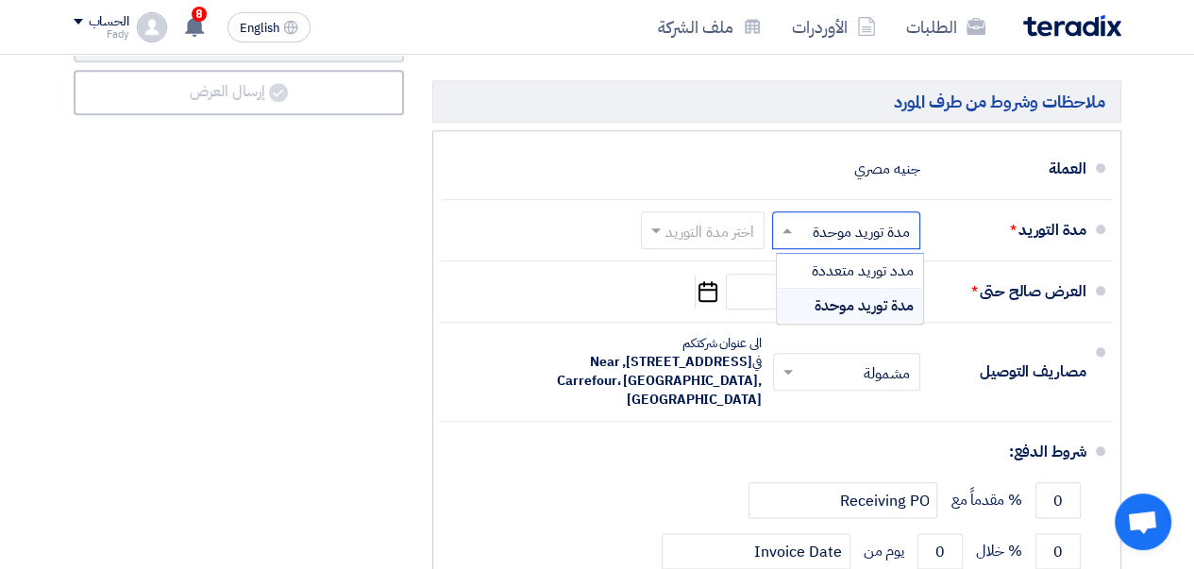
click at [608, 303] on div "العرض صالح حتى * Pick a date" at bounding box center [771, 291] width 630 height 45
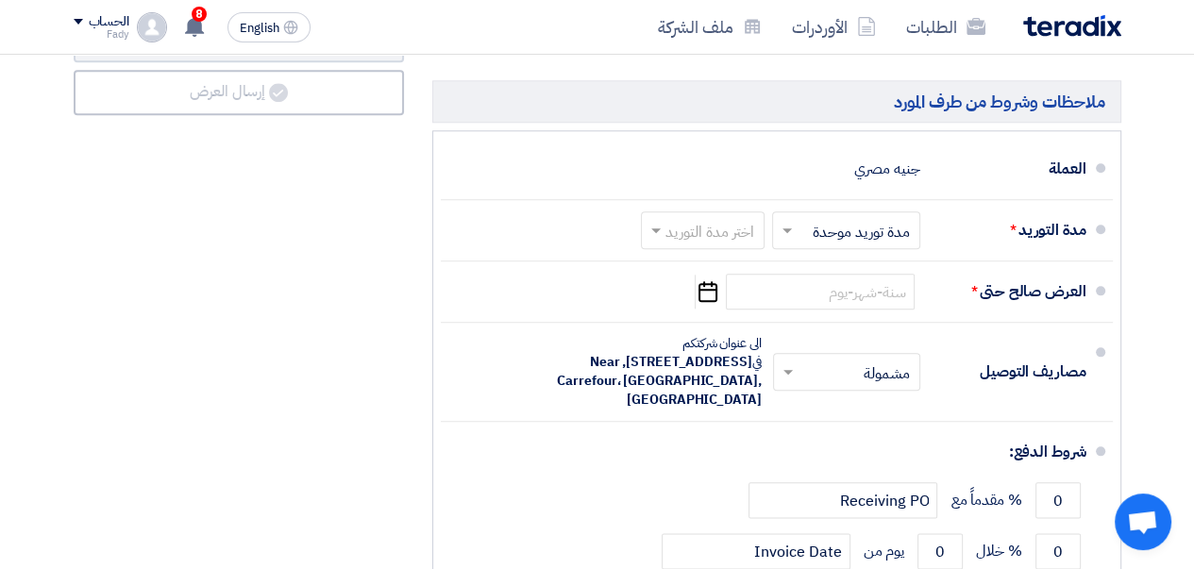
click at [649, 240] on span at bounding box center [654, 230] width 24 height 19
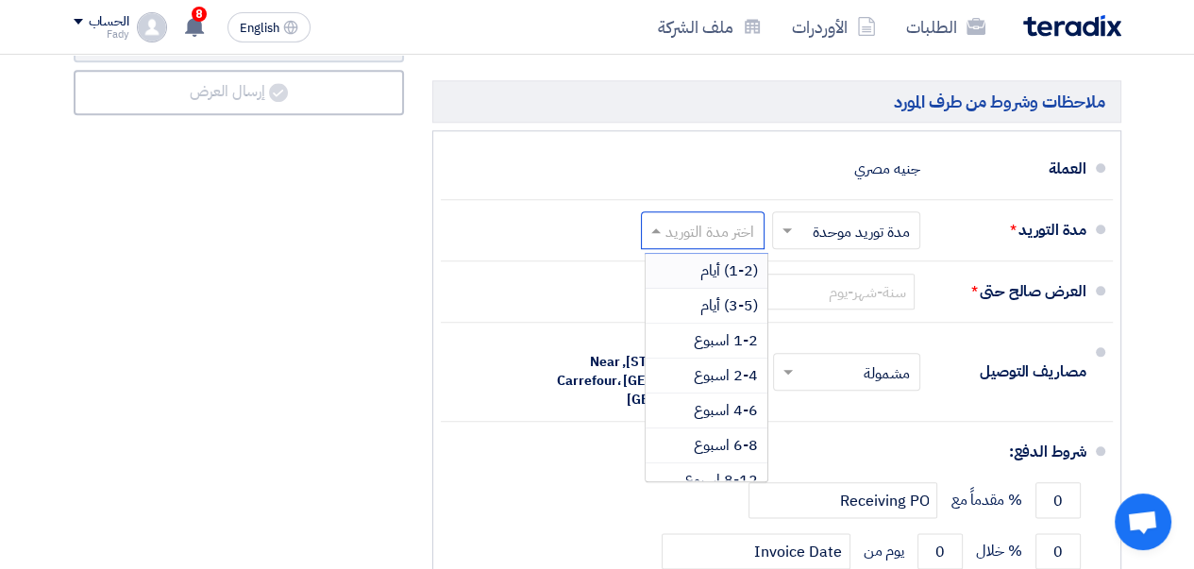
click at [719, 282] on span "(1-2) أيام" at bounding box center [729, 271] width 58 height 23
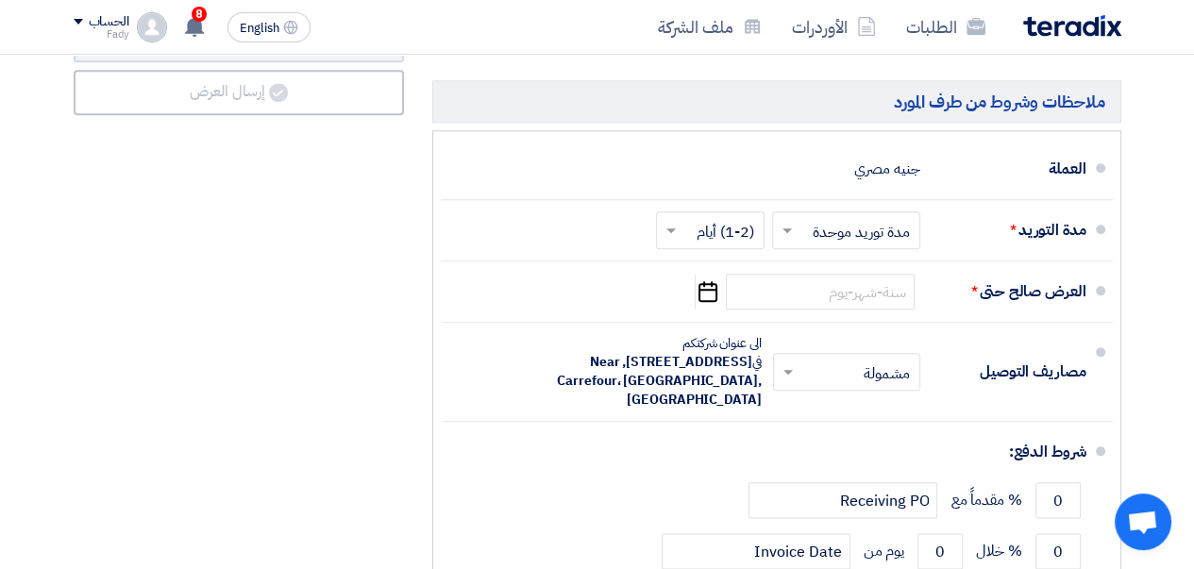
click at [703, 309] on icon "Pick a date" at bounding box center [707, 292] width 25 height 34
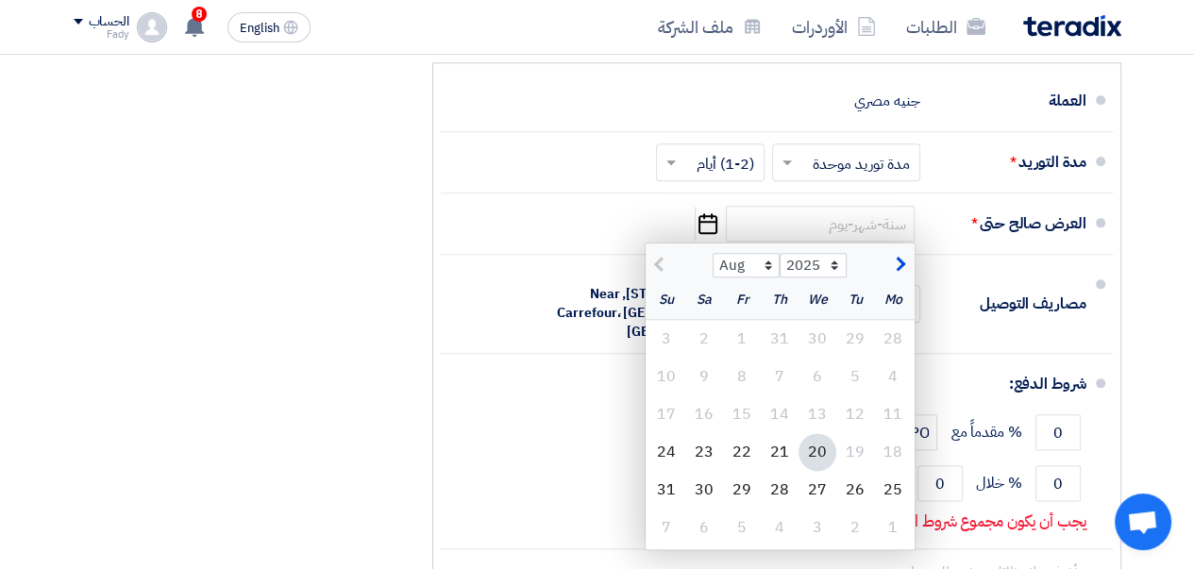
scroll to position [1846, 0]
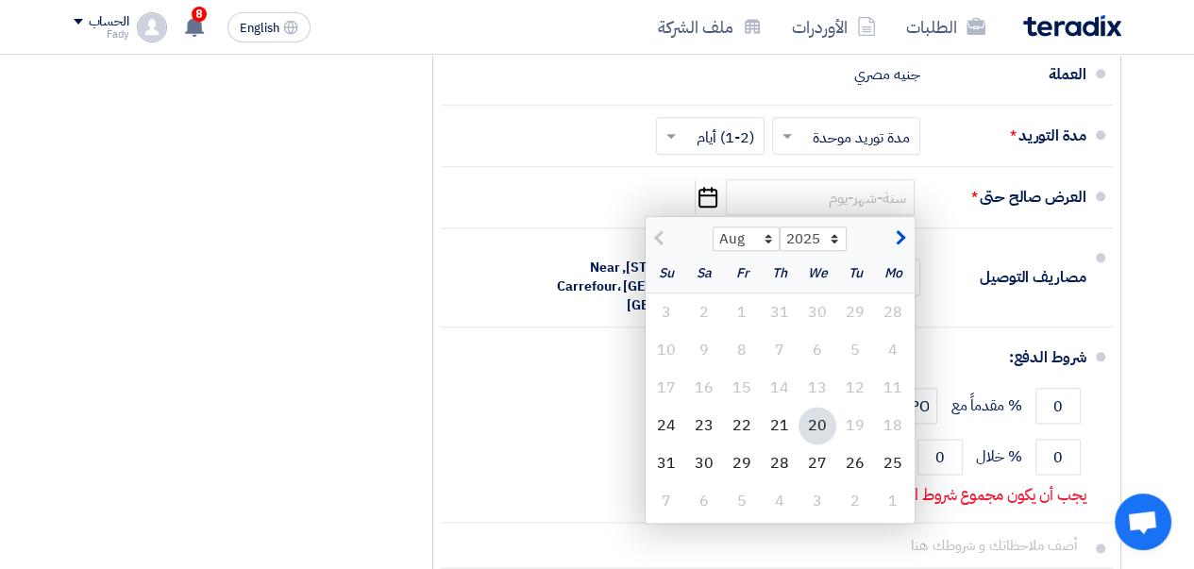
click at [903, 248] on span "button" at bounding box center [898, 237] width 10 height 21
select select "9"
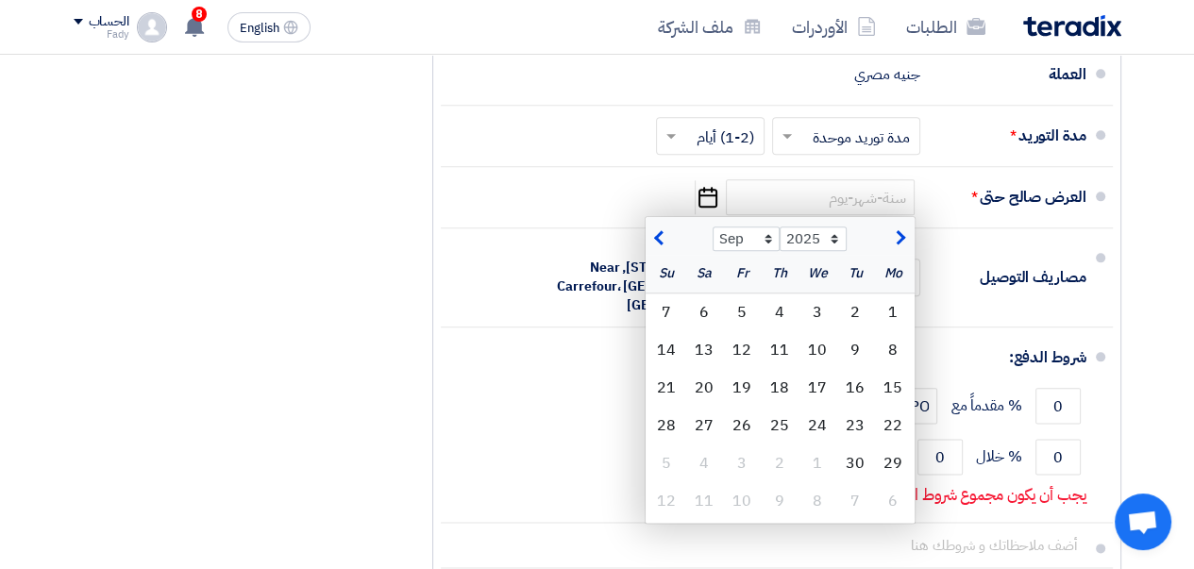
click at [699, 407] on div "20" at bounding box center [704, 388] width 38 height 38
type input "[DATE]"
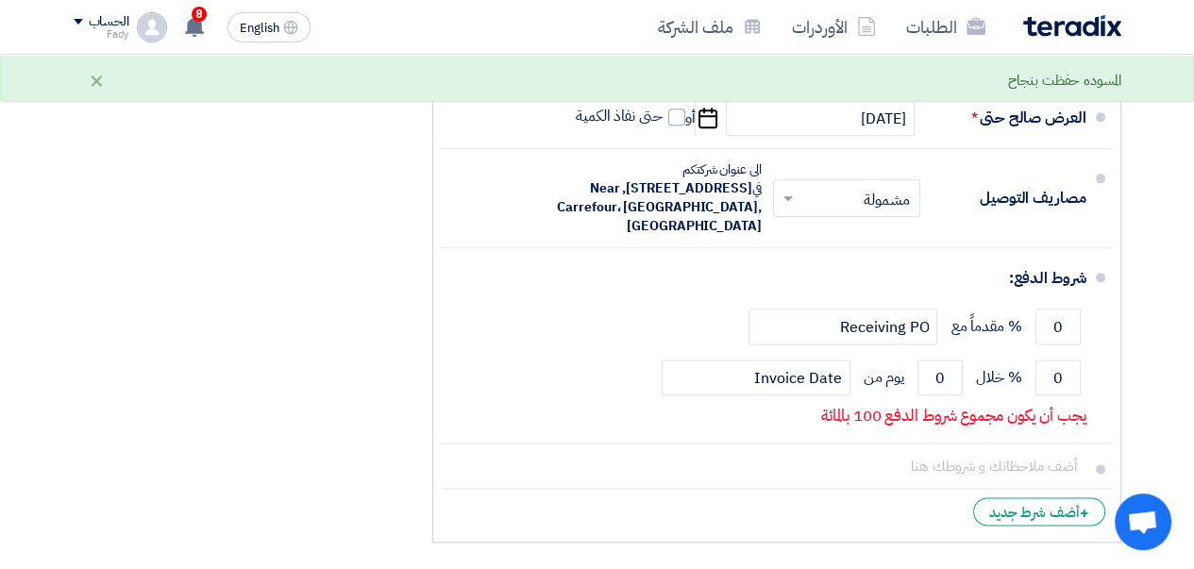
scroll to position [1940, 0]
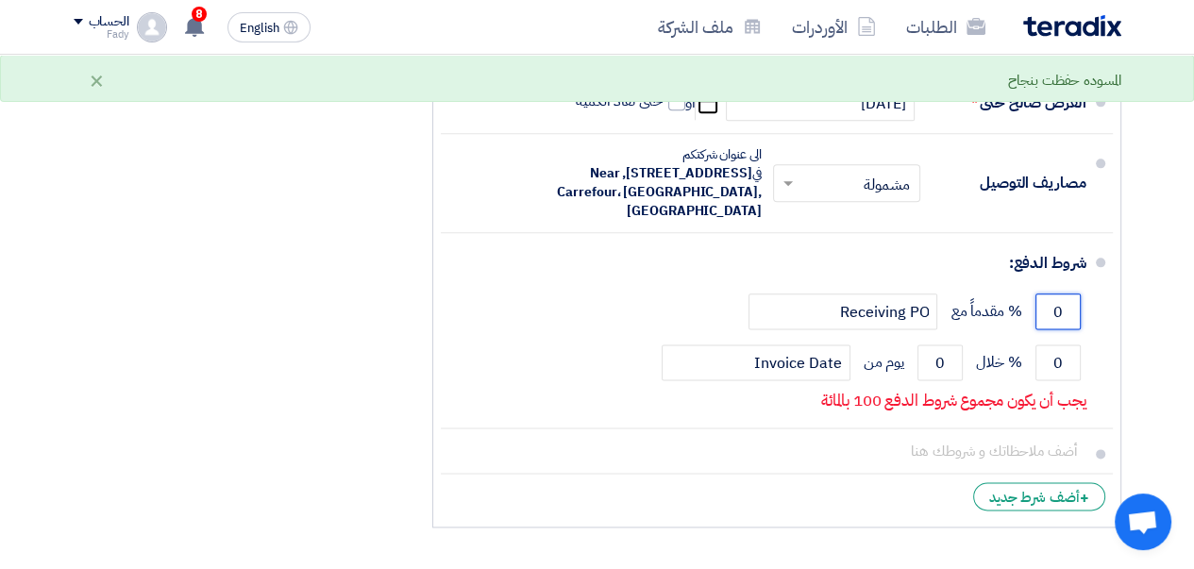
drag, startPoint x: 1066, startPoint y: 338, endPoint x: 1023, endPoint y: 341, distance: 43.5
click at [1023, 337] on div "0 % مقدماً مع Receiving PO" at bounding box center [771, 311] width 630 height 51
drag, startPoint x: 1066, startPoint y: 390, endPoint x: 1021, endPoint y: 394, distance: 45.5
click at [1021, 388] on div "0 % خلال 0 يوم من Invoice Date" at bounding box center [771, 362] width 630 height 51
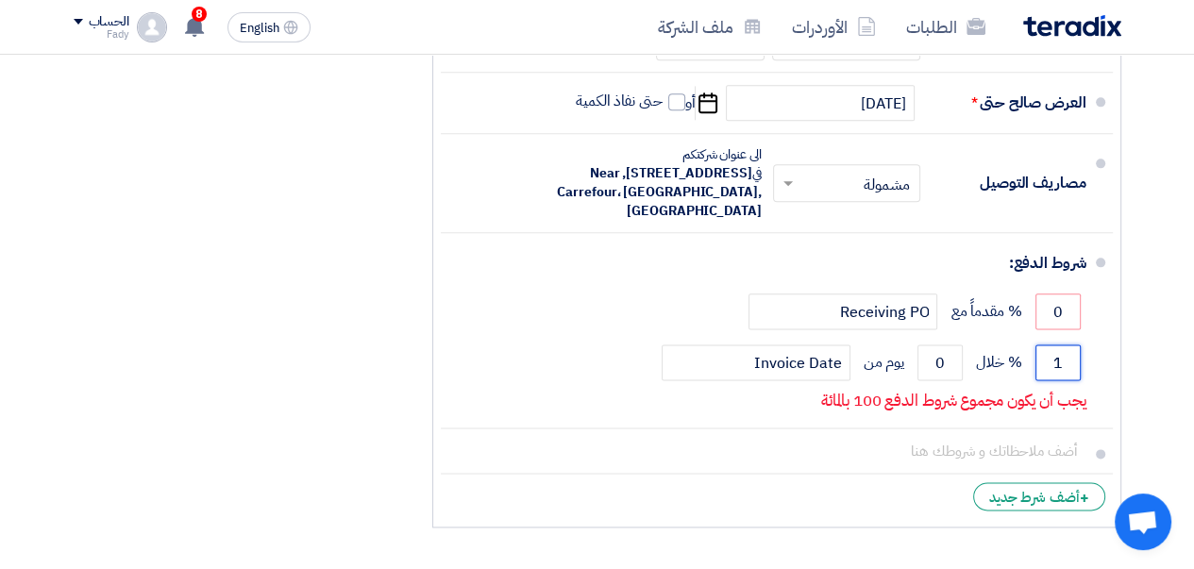
scroll to position [2031, 0]
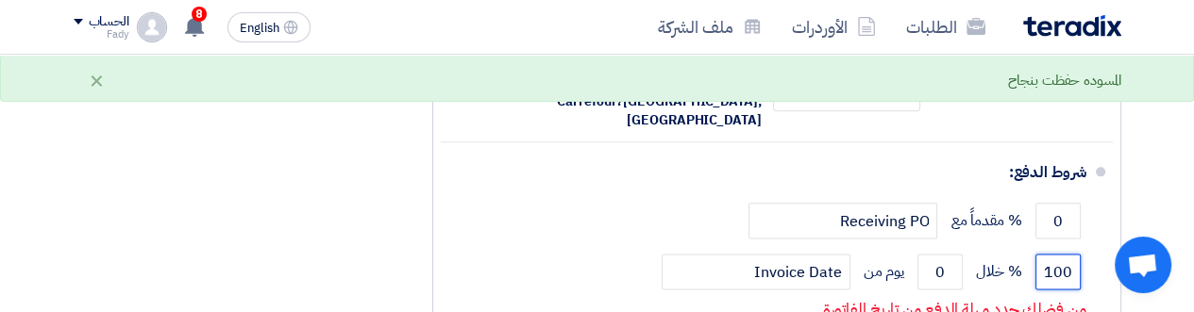
type input "100"
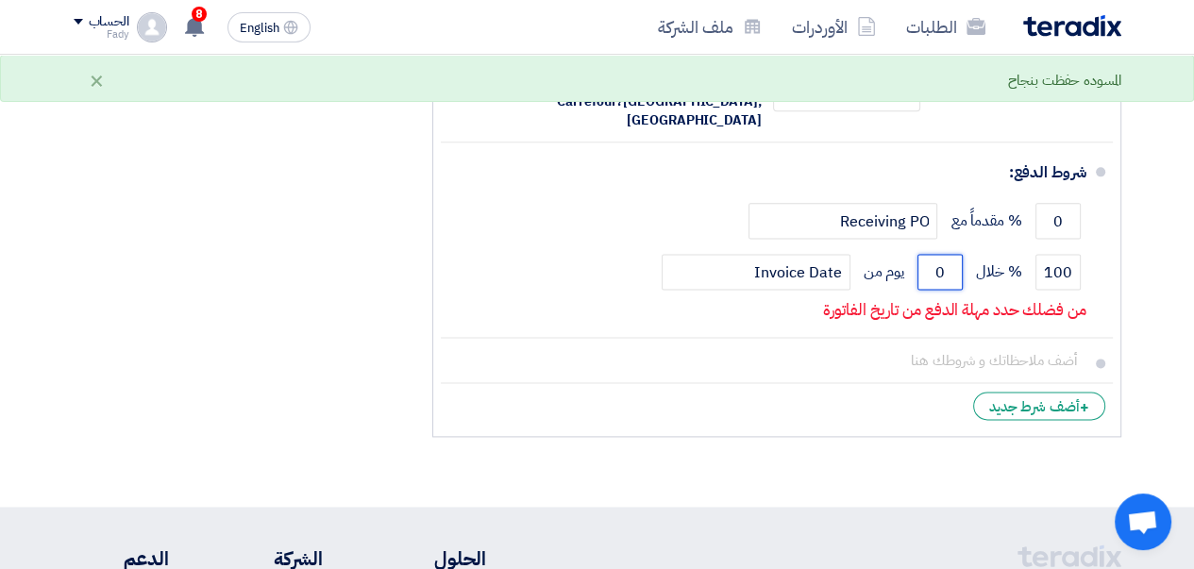
drag, startPoint x: 947, startPoint y: 301, endPoint x: 909, endPoint y: 306, distance: 38.0
click at [909, 297] on div "100 % خلال 0 يوم من Invoice Date" at bounding box center [771, 271] width 630 height 51
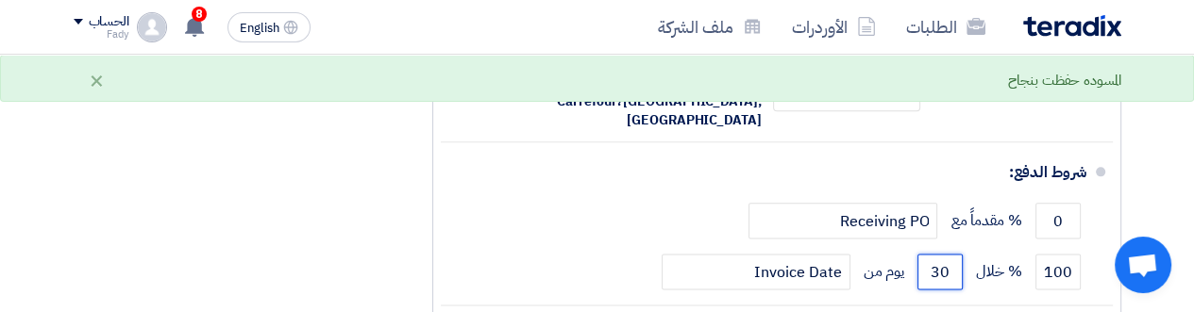
type input "30"
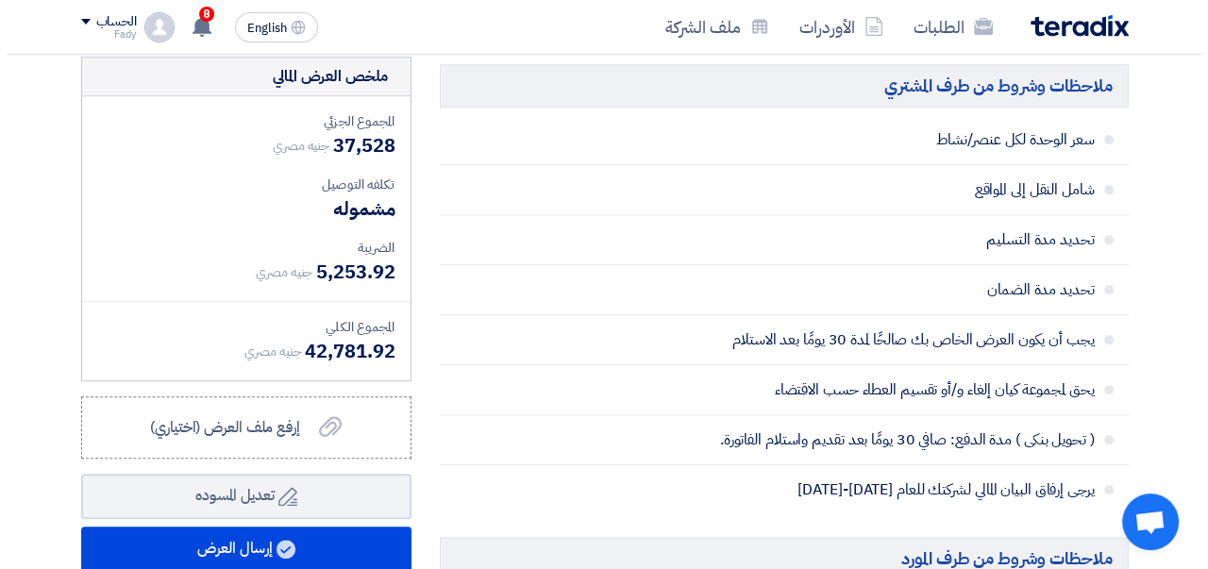
scroll to position [1370, 0]
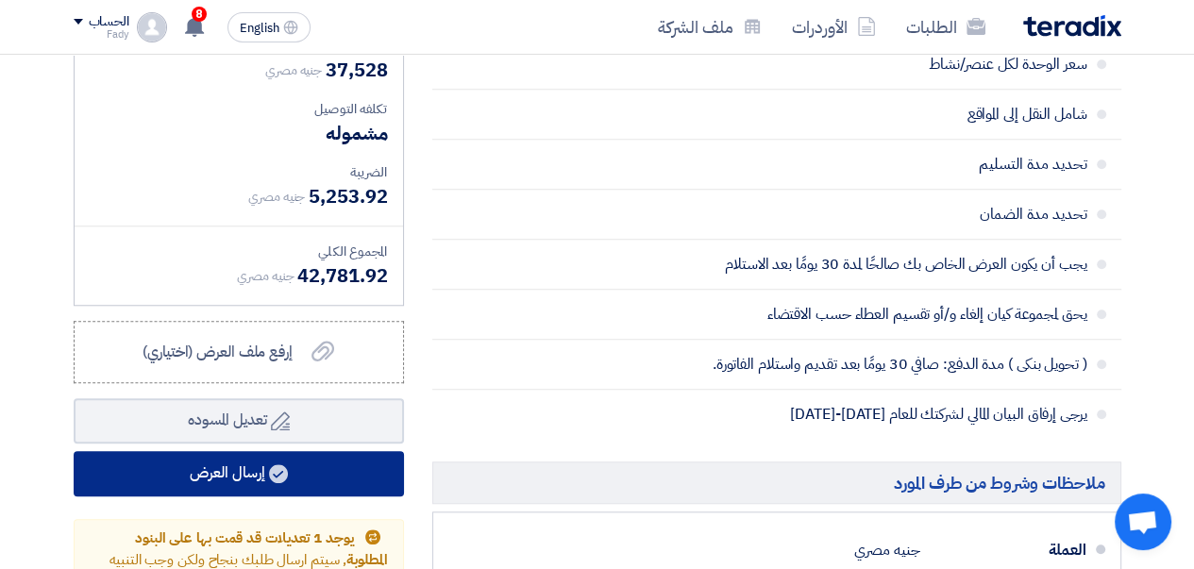
click at [240, 496] on button "إرسال العرض" at bounding box center [239, 473] width 330 height 45
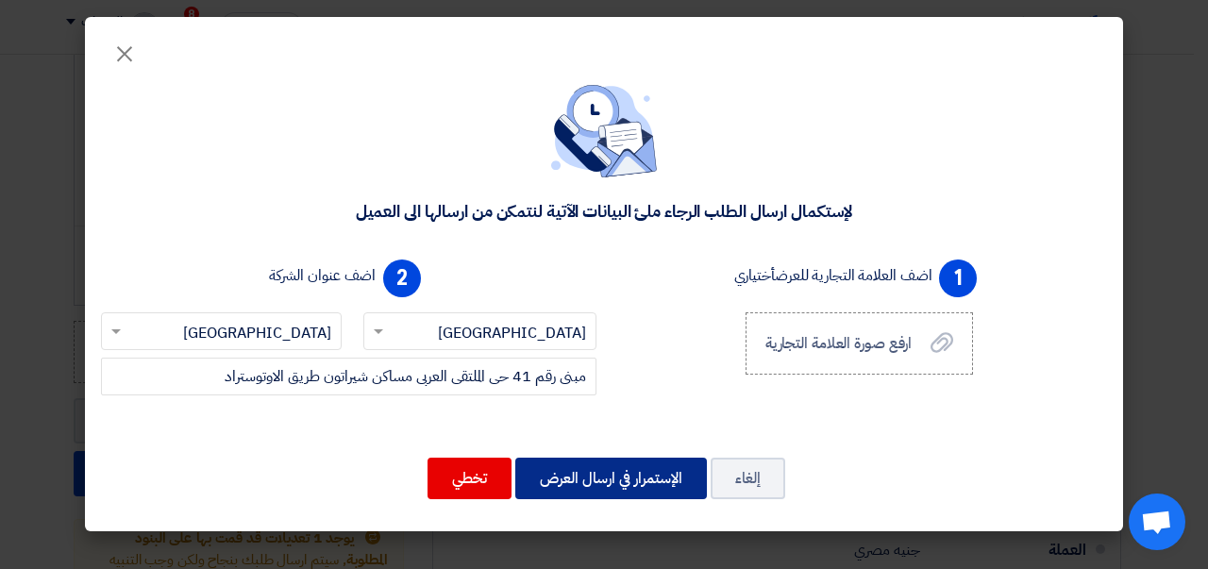
click at [641, 485] on button "الإستمرار في ارسال العرض" at bounding box center [611, 479] width 192 height 42
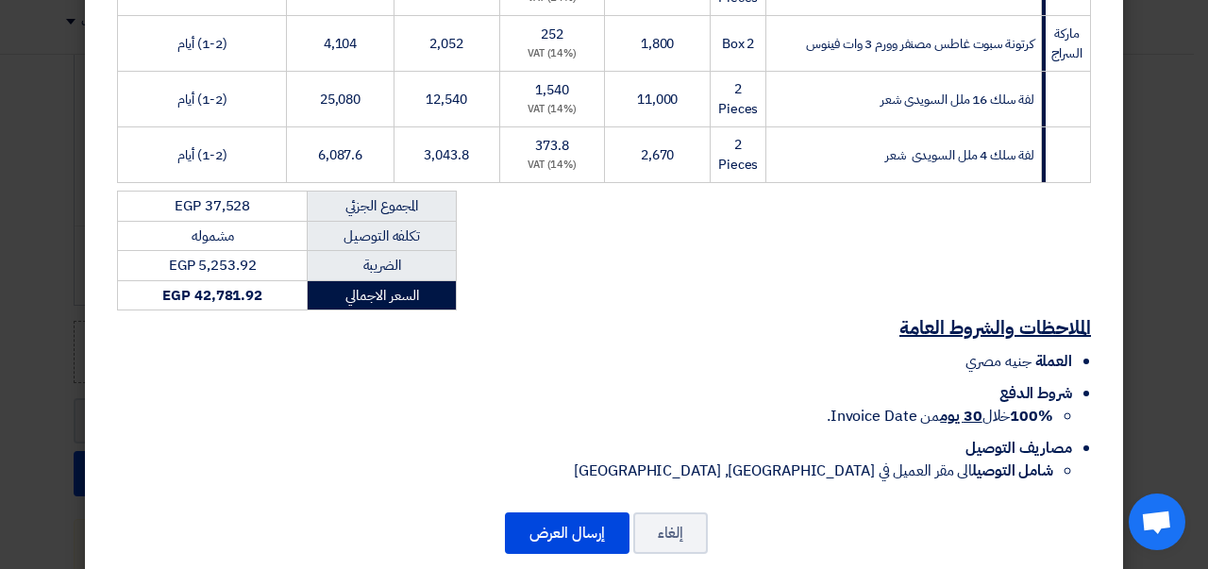
scroll to position [596, 0]
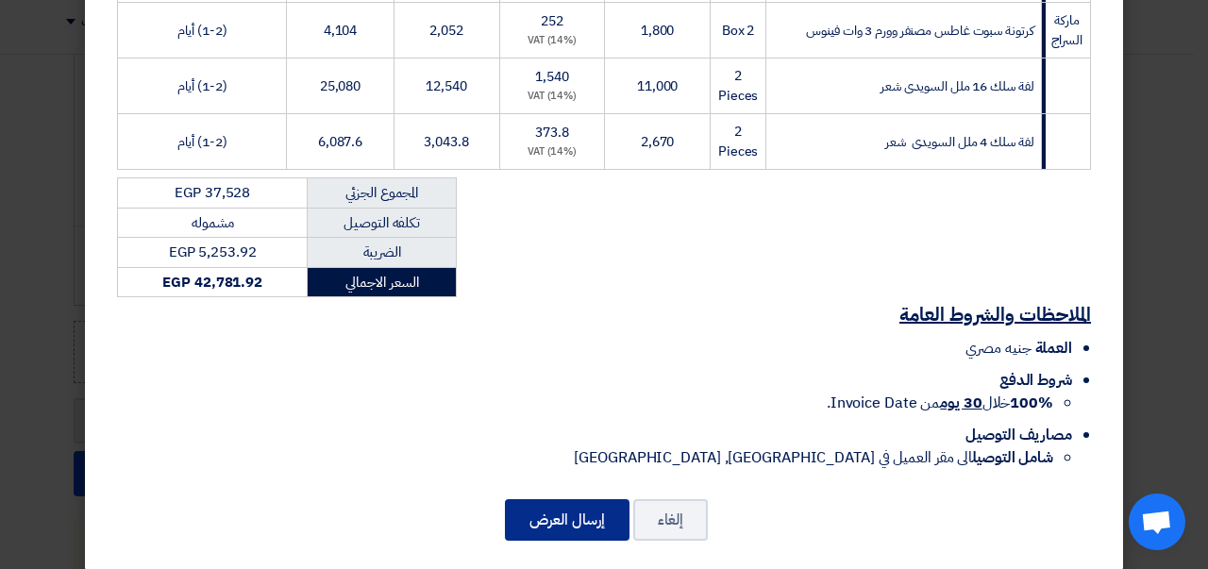
click at [570, 504] on button "إرسال العرض" at bounding box center [567, 520] width 125 height 42
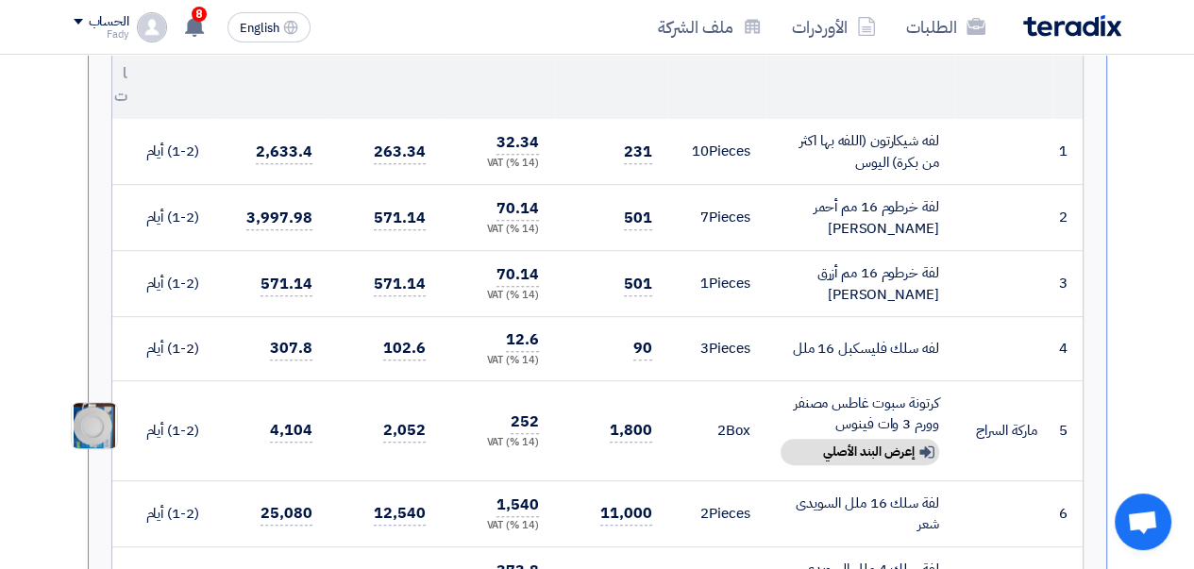
scroll to position [0, 0]
